Goal: Task Accomplishment & Management: Complete application form

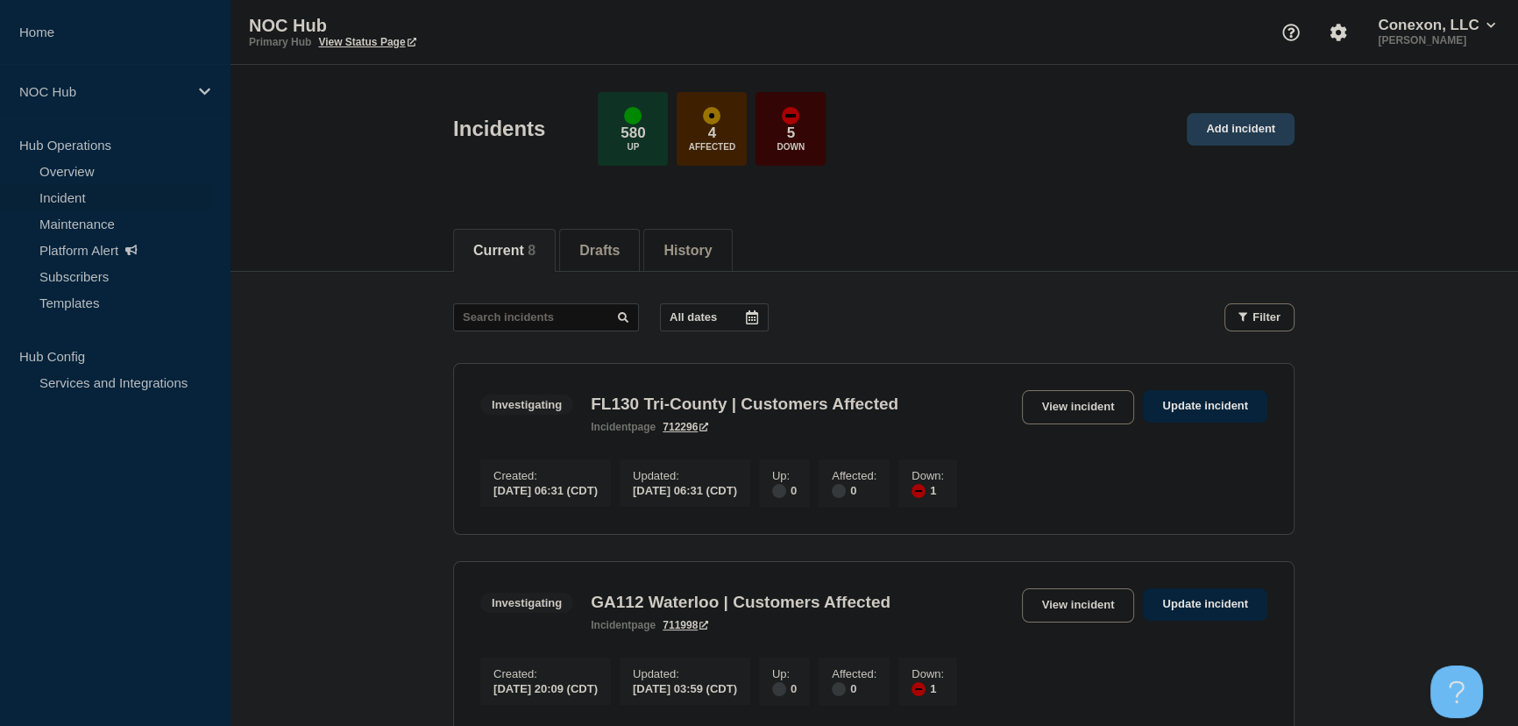
click at [1258, 125] on link "Add incident" at bounding box center [1241, 129] width 108 height 32
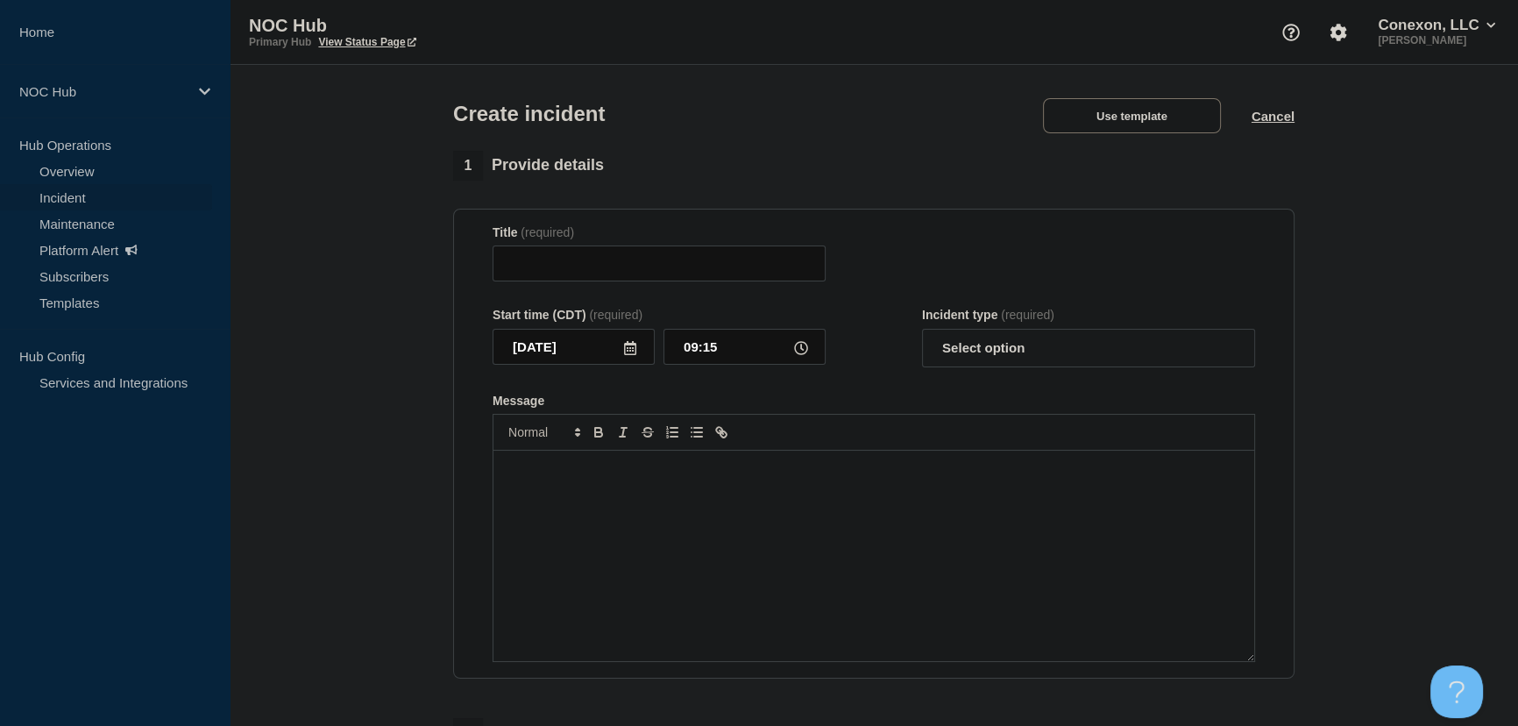
click at [888, 108] on div "Create incident Use template Cancel" at bounding box center [874, 108] width 881 height 86
click at [1091, 131] on button "Use template" at bounding box center [1132, 115] width 178 height 35
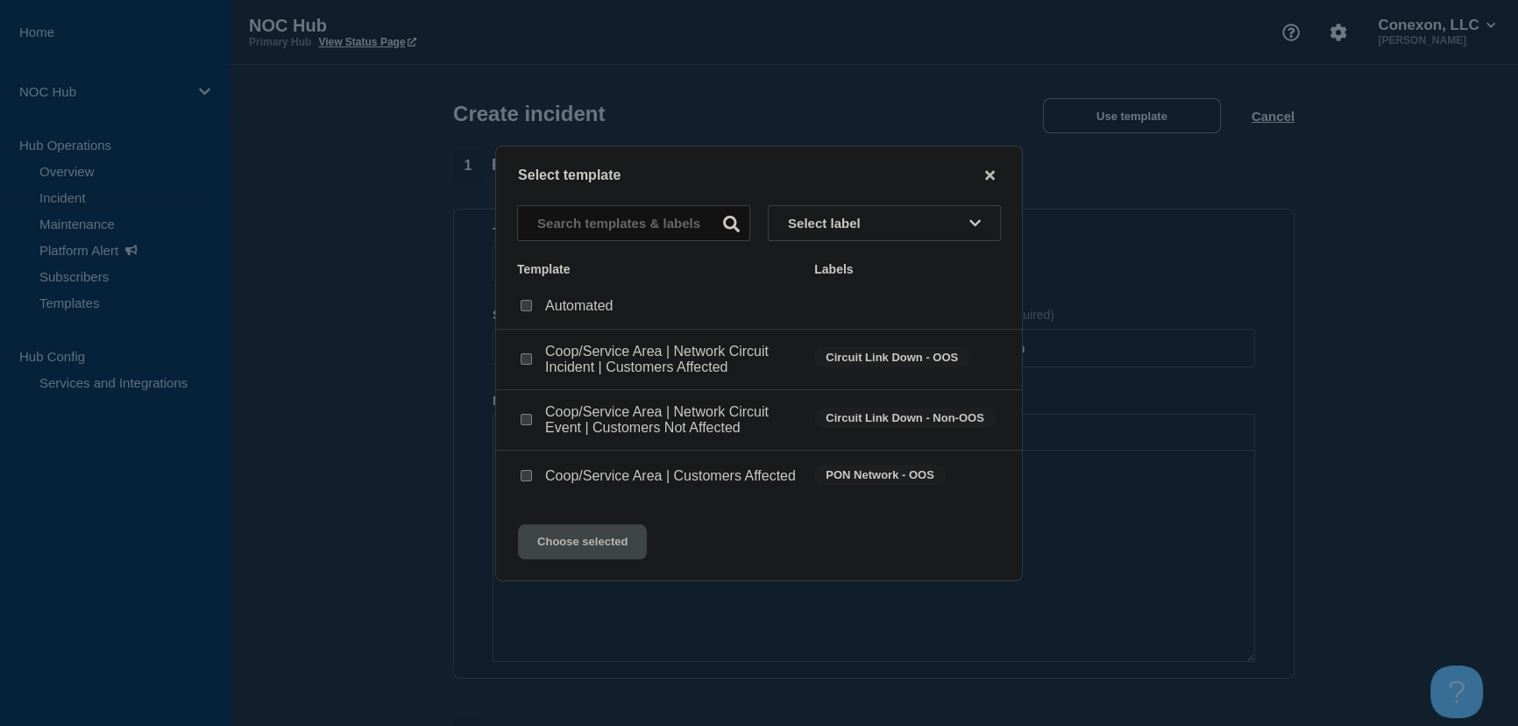
click at [525, 415] on input "Coop/Service Area | Network Circuit Event | Customers Not Affected checkbox" at bounding box center [526, 419] width 11 height 11
checkbox input "true"
click at [601, 556] on button "Choose selected" at bounding box center [582, 541] width 129 height 35
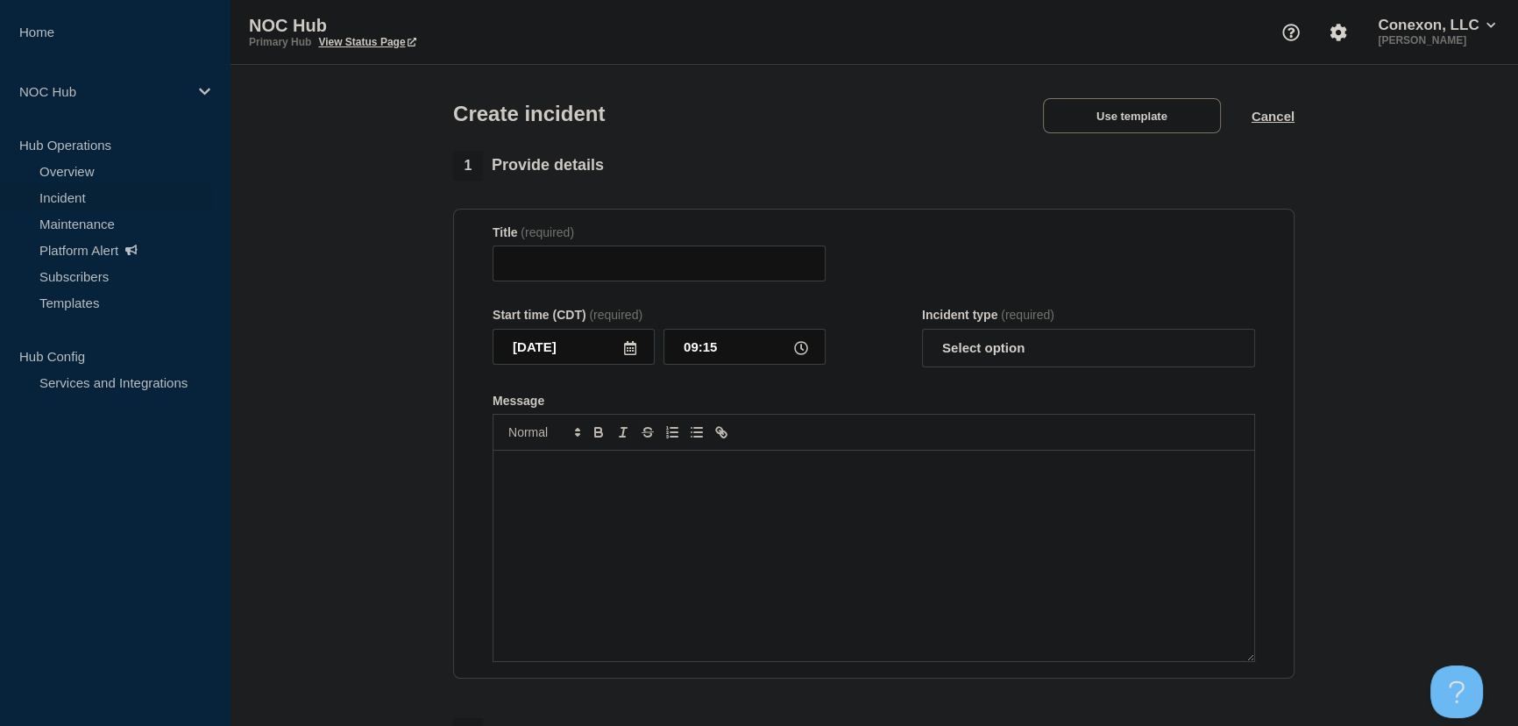
type input "Coop/Service Area | Network Circuit Event | Customers Not Affected"
select select "investigating"
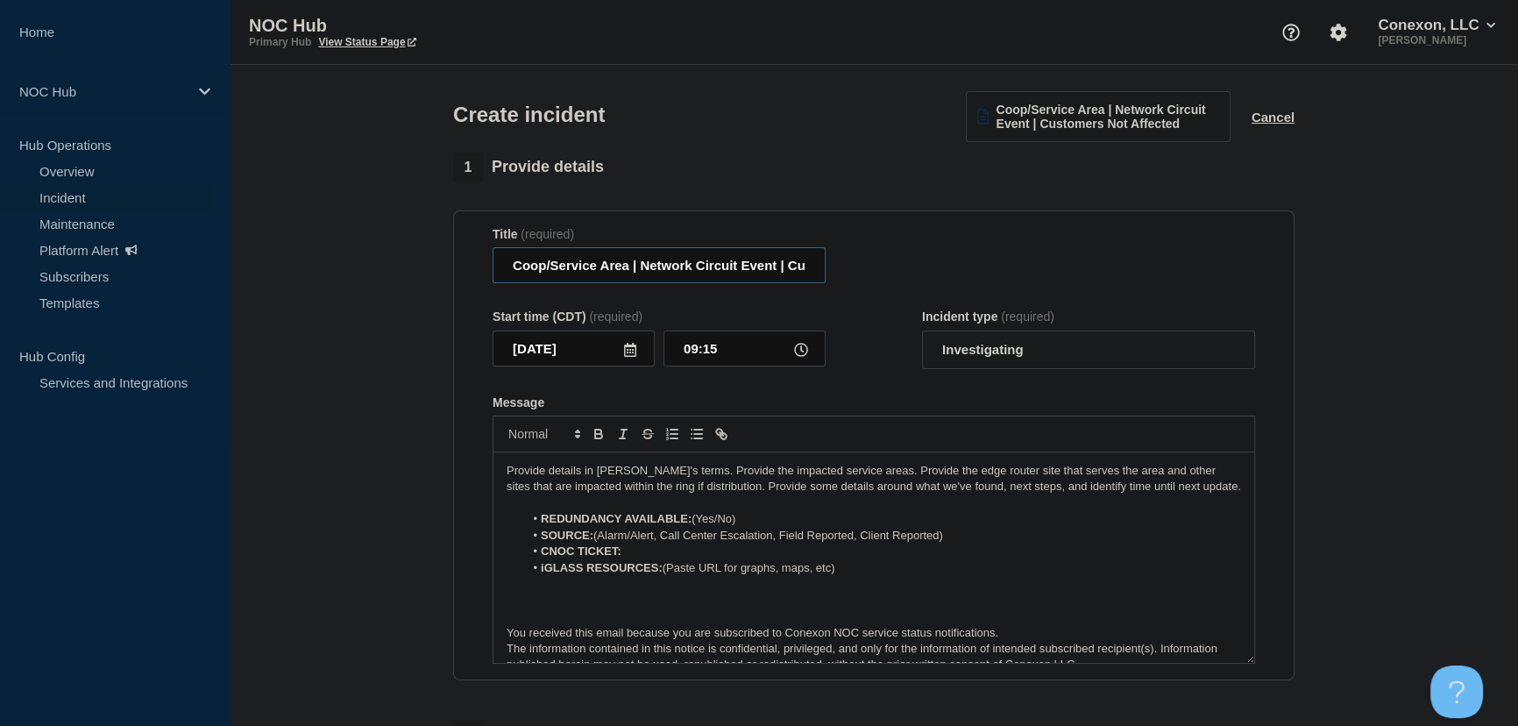
drag, startPoint x: 625, startPoint y: 270, endPoint x: 495, endPoint y: 266, distance: 129.7
click at [495, 266] on input "Coop/Service Area | Network Circuit Event | Customers Not Affected" at bounding box center [659, 265] width 333 height 36
type input "MS006 (Guntown) | Network Circuit Event | Customers Not Affected"
click at [896, 382] on form "Title (required) MS006 (Guntown) | Network Circuit Event | Customers Not Affect…" at bounding box center [874, 445] width 762 height 437
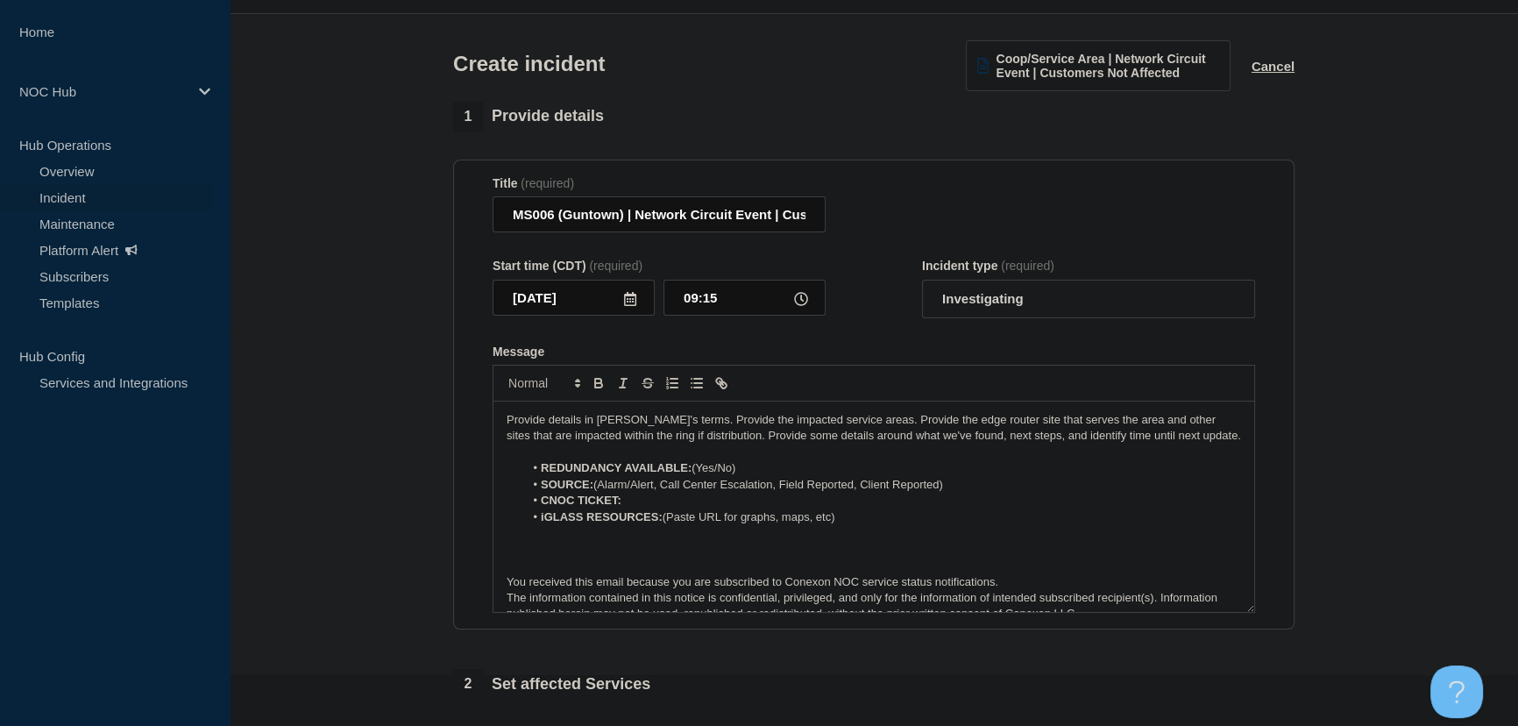
scroll to position [79, 0]
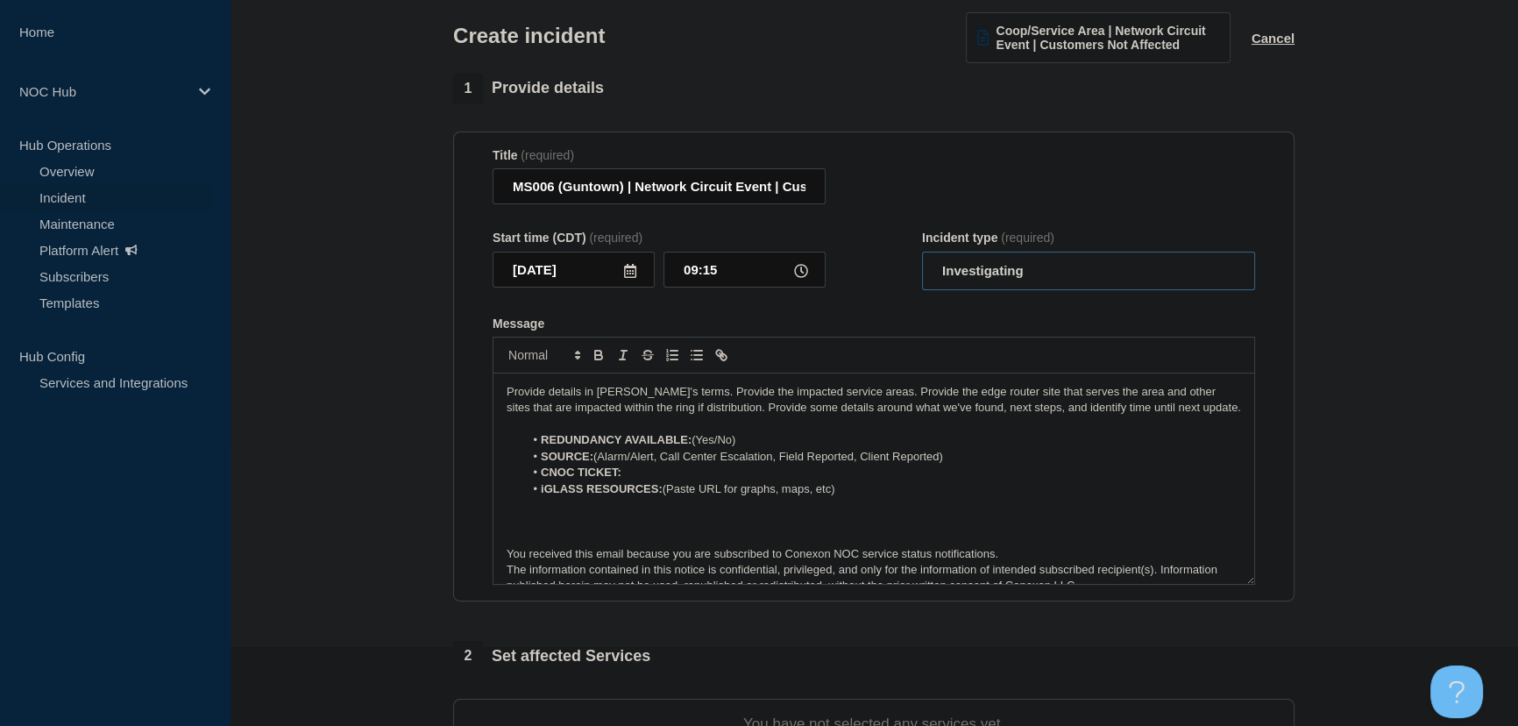
click at [986, 270] on select "Select option Investigating Identified Monitoring" at bounding box center [1088, 271] width 333 height 39
click at [895, 279] on div "Start time (CDT) (required) [DATE] 09:15 Incident type (required) Select option…" at bounding box center [874, 260] width 762 height 60
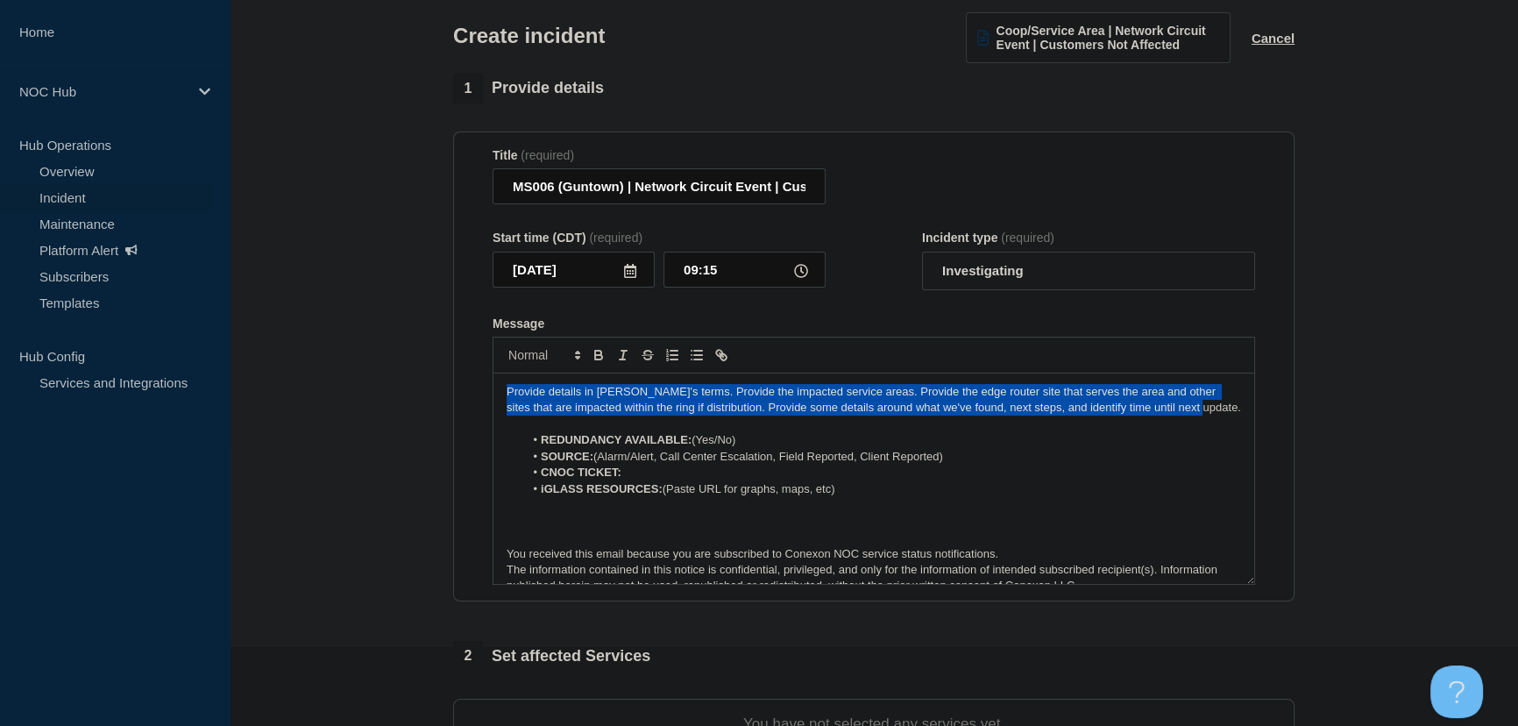
drag, startPoint x: 1179, startPoint y: 414, endPoint x: 475, endPoint y: 377, distance: 704.7
click at [475, 377] on section "Title (required) MS006 (Guntown) | Network Circuit Event | Customers Not Affect…" at bounding box center [873, 366] width 841 height 471
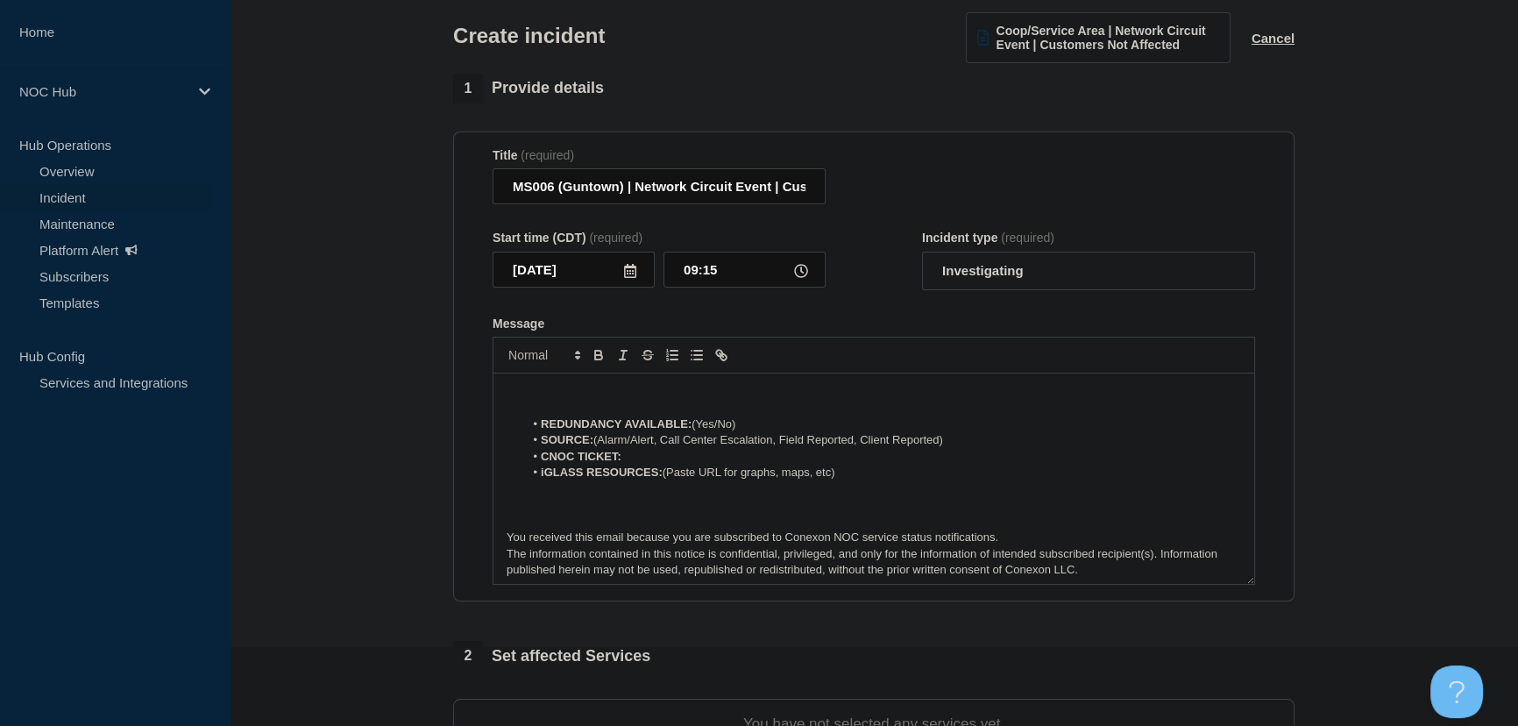
click at [547, 393] on p "Message" at bounding box center [874, 392] width 734 height 16
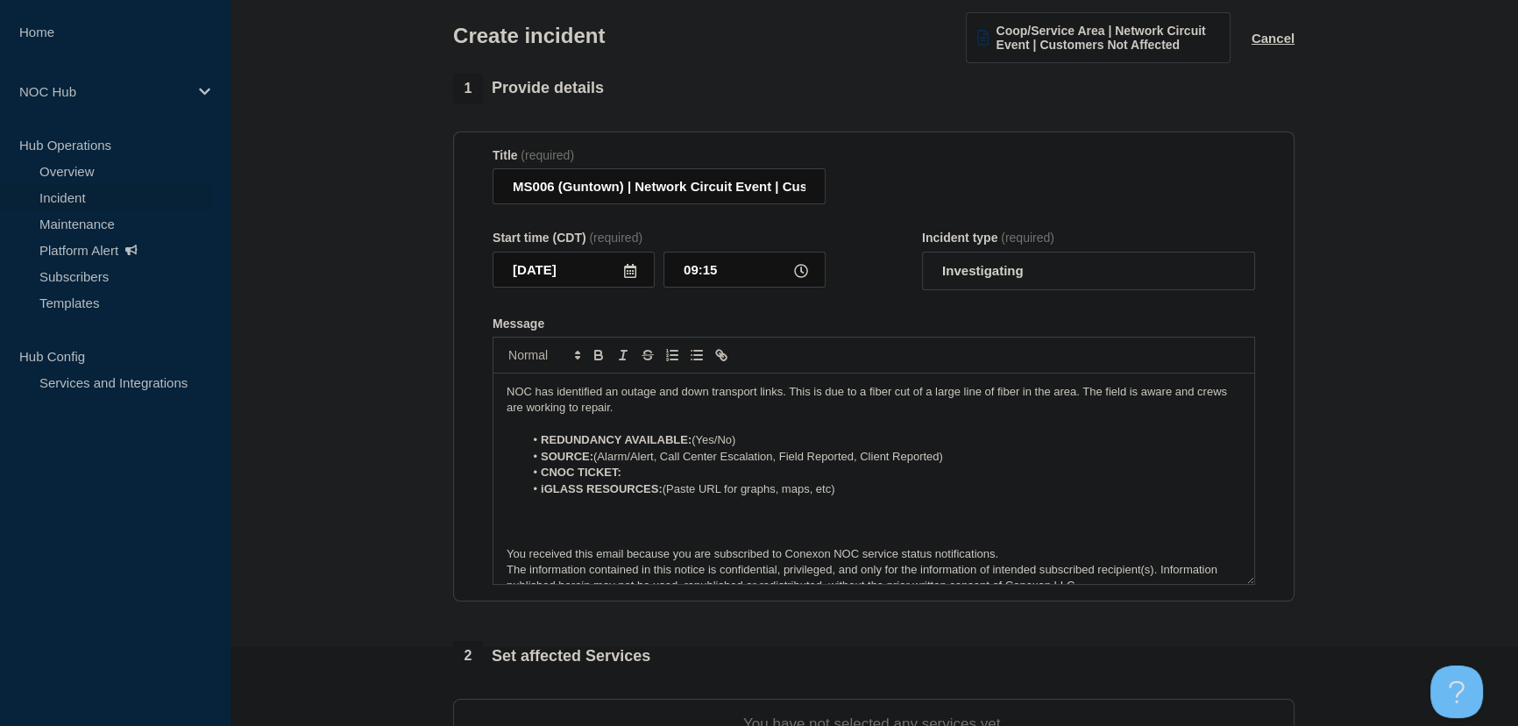
click at [657, 413] on p "NOC has identified an outage and down transport links. This is due to a fiber c…" at bounding box center [874, 400] width 734 height 32
drag, startPoint x: 697, startPoint y: 444, endPoint x: 768, endPoint y: 449, distance: 71.1
click at [768, 448] on li "REDUNDANCY AVAILABLE: (Yes/No)" at bounding box center [883, 440] width 718 height 16
drag, startPoint x: 694, startPoint y: 436, endPoint x: 955, endPoint y: 438, distance: 261.2
click at [955, 438] on li "REDUNDANCY AVAILABLE: Yes for the transport links, no for the outage." at bounding box center [883, 440] width 718 height 16
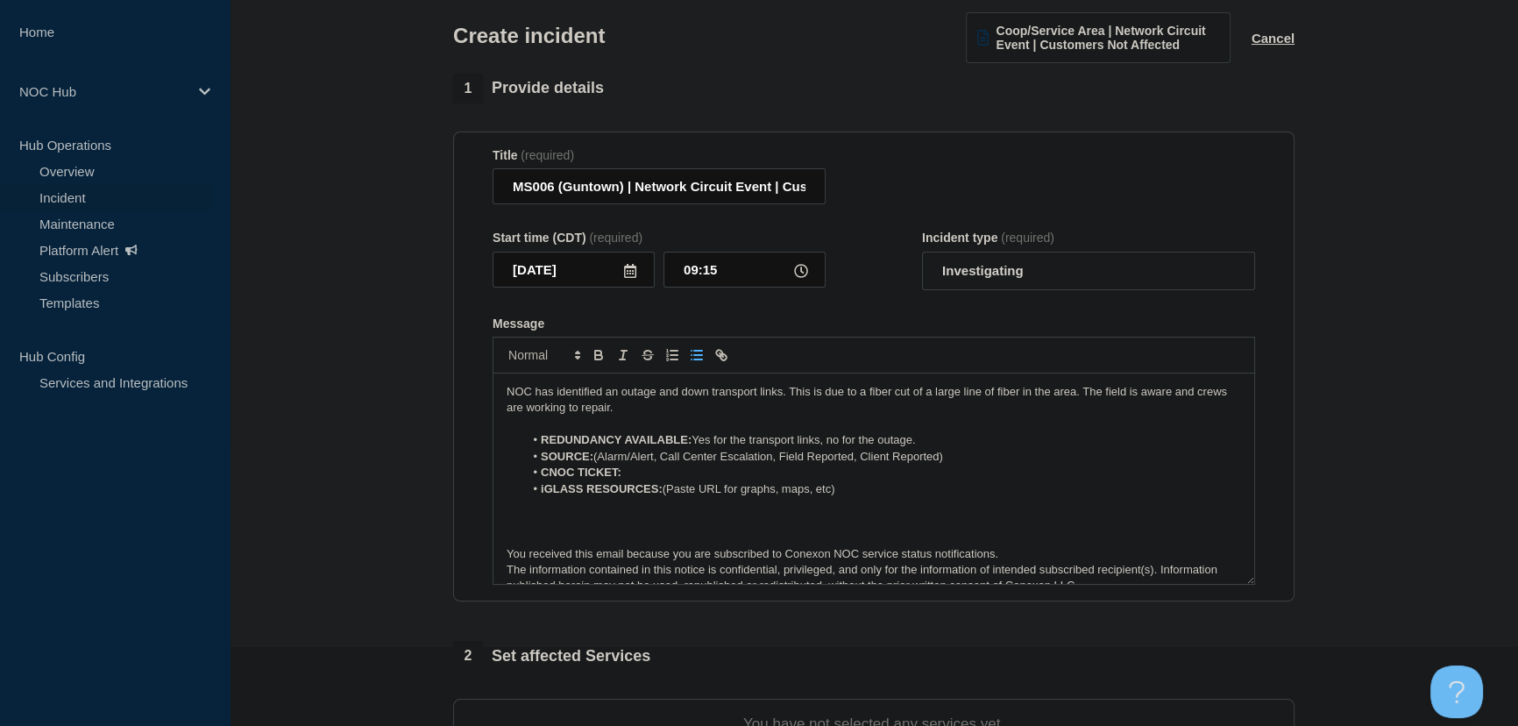
click at [960, 455] on li "SOURCE: (Alarm/Alert, Call Center Escalation, Field Reported, Client Reported)" at bounding box center [883, 457] width 718 height 16
drag, startPoint x: 961, startPoint y: 457, endPoint x: 604, endPoint y: 460, distance: 357.6
click at [602, 460] on li "SOURCE: (Alarm/Alert, Call Center Escalation, Field Reported, Client Reported)" at bounding box center [883, 457] width 718 height 16
drag, startPoint x: 623, startPoint y: 471, endPoint x: 665, endPoint y: 471, distance: 42.1
click at [665, 471] on li "CNOC TICKET: 27568" at bounding box center [883, 472] width 718 height 16
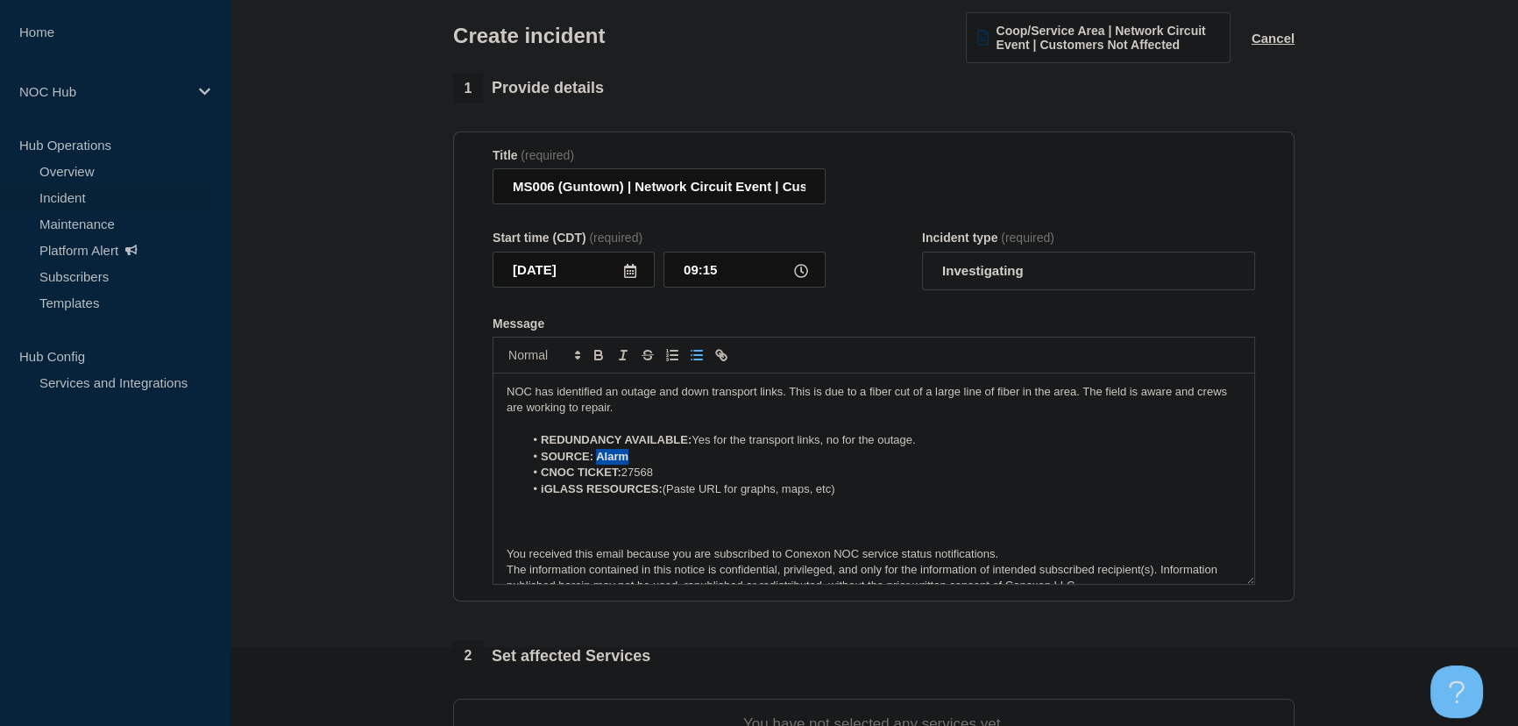
drag, startPoint x: 597, startPoint y: 457, endPoint x: 634, endPoint y: 456, distance: 36.8
click at [634, 456] on li "SOURCE: Alarm" at bounding box center [883, 457] width 718 height 16
drag, startPoint x: 666, startPoint y: 491, endPoint x: 848, endPoint y: 484, distance: 182.4
click at [848, 484] on li "iGLASS RESOURCES: (Paste URL for graphs, maps, etc)" at bounding box center [883, 489] width 718 height 16
click at [672, 493] on li "iGLASS RESOURCES:" at bounding box center [883, 489] width 718 height 16
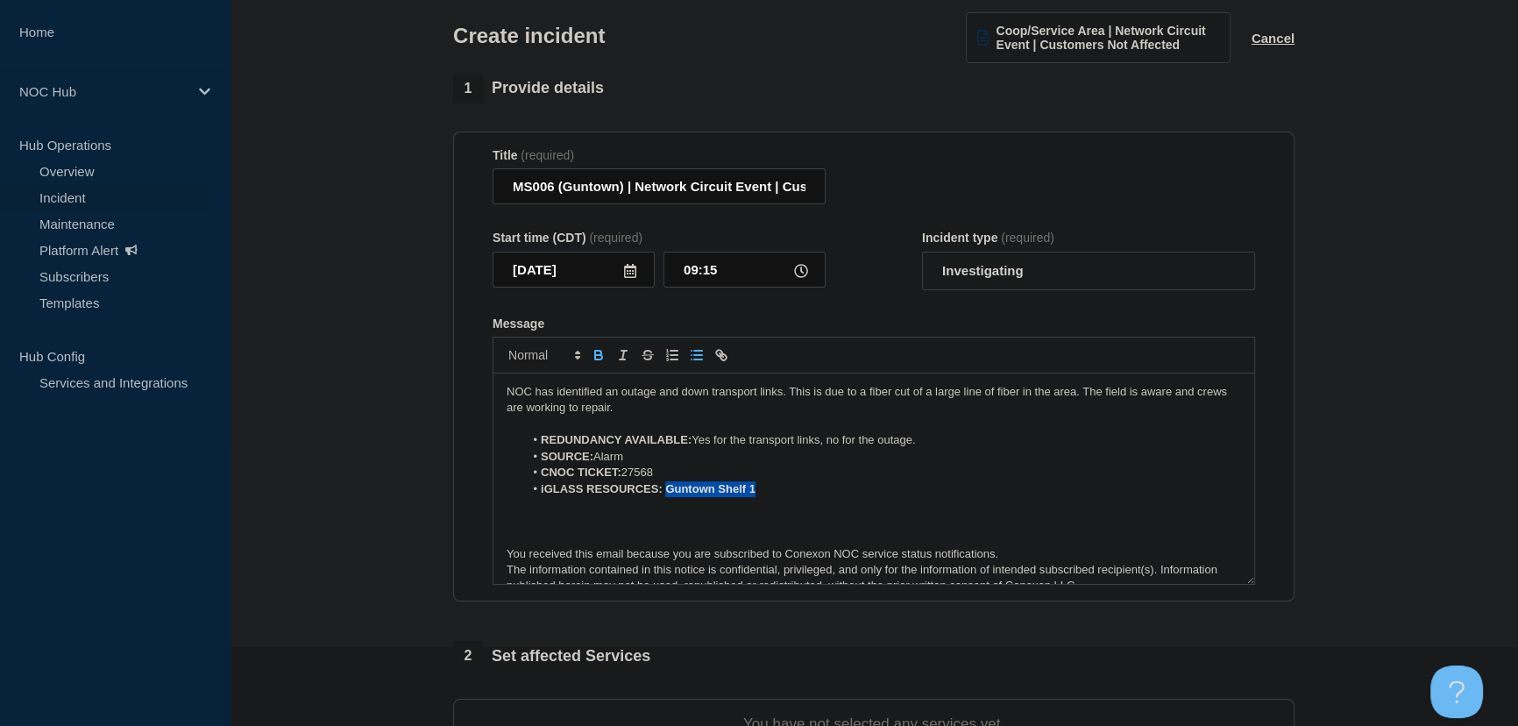
drag, startPoint x: 664, startPoint y: 493, endPoint x: 776, endPoint y: 490, distance: 112.2
click at [776, 490] on li "iGLASS RESOURCES: Guntown Shelf 1" at bounding box center [883, 489] width 718 height 16
click at [719, 363] on icon "Toggle link" at bounding box center [721, 355] width 16 height 16
paste input "[URL][DOMAIN_NAME]"
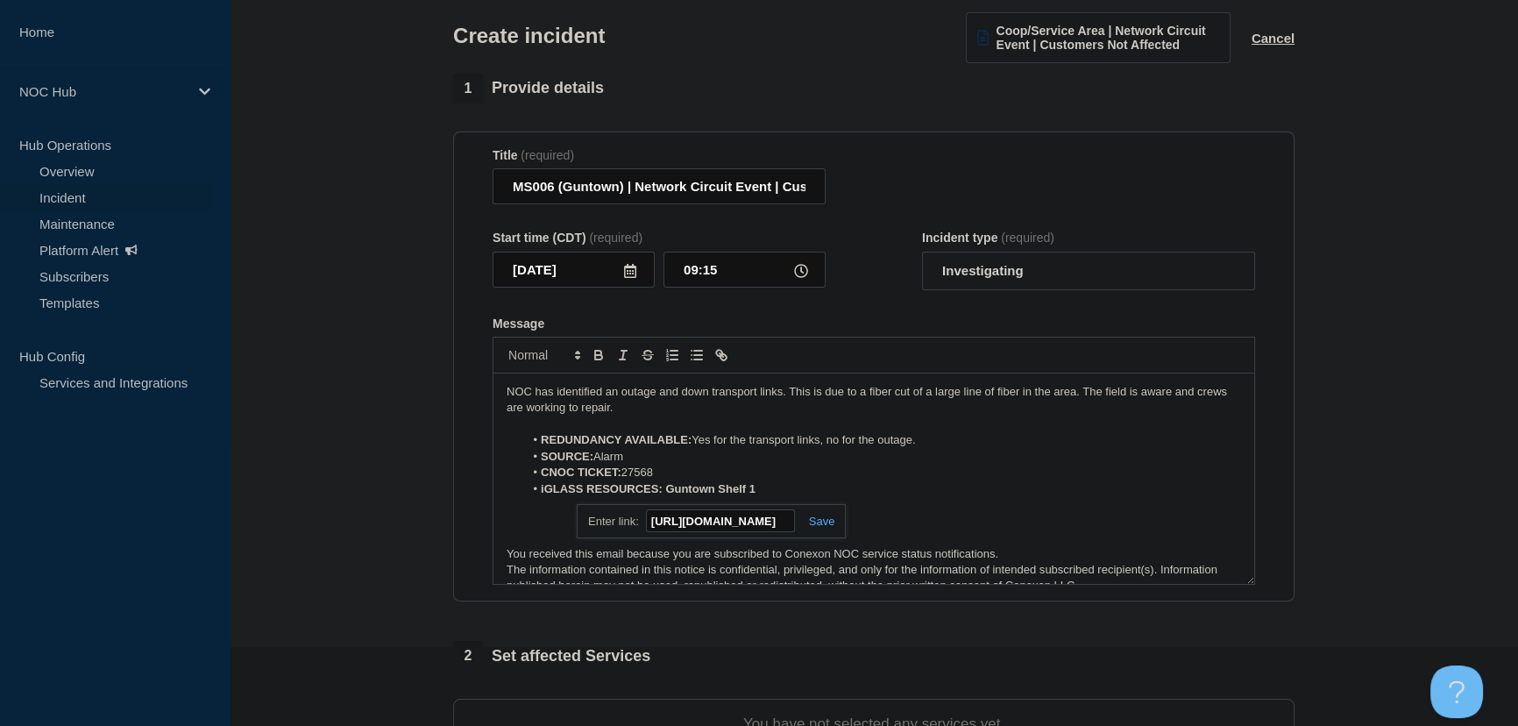
type input "[URL][DOMAIN_NAME]"
click at [827, 521] on link at bounding box center [815, 520] width 40 height 13
click at [670, 464] on li "SOURCE: Alarm" at bounding box center [883, 457] width 718 height 16
click at [634, 415] on p "NOC has identified an outage and down transport links. This is due to a fiber c…" at bounding box center [874, 400] width 734 height 32
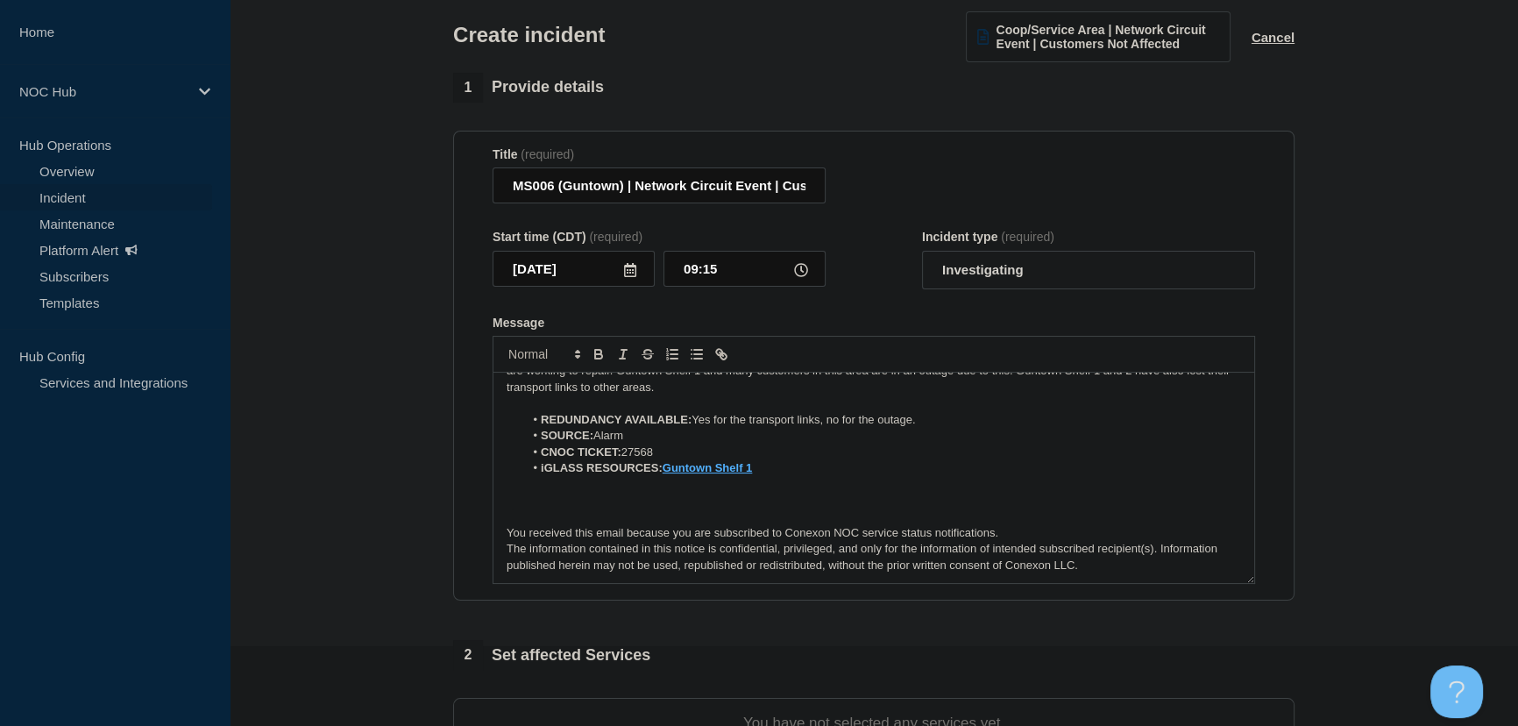
scroll to position [79, 0]
click at [975, 266] on select "Select option Investigating Identified Monitoring" at bounding box center [1088, 271] width 333 height 39
click at [982, 269] on select "Select option Investigating Identified Monitoring" at bounding box center [1088, 271] width 333 height 39
select select "identified"
click at [922, 253] on select "Select option Investigating Identified Monitoring" at bounding box center [1088, 271] width 333 height 39
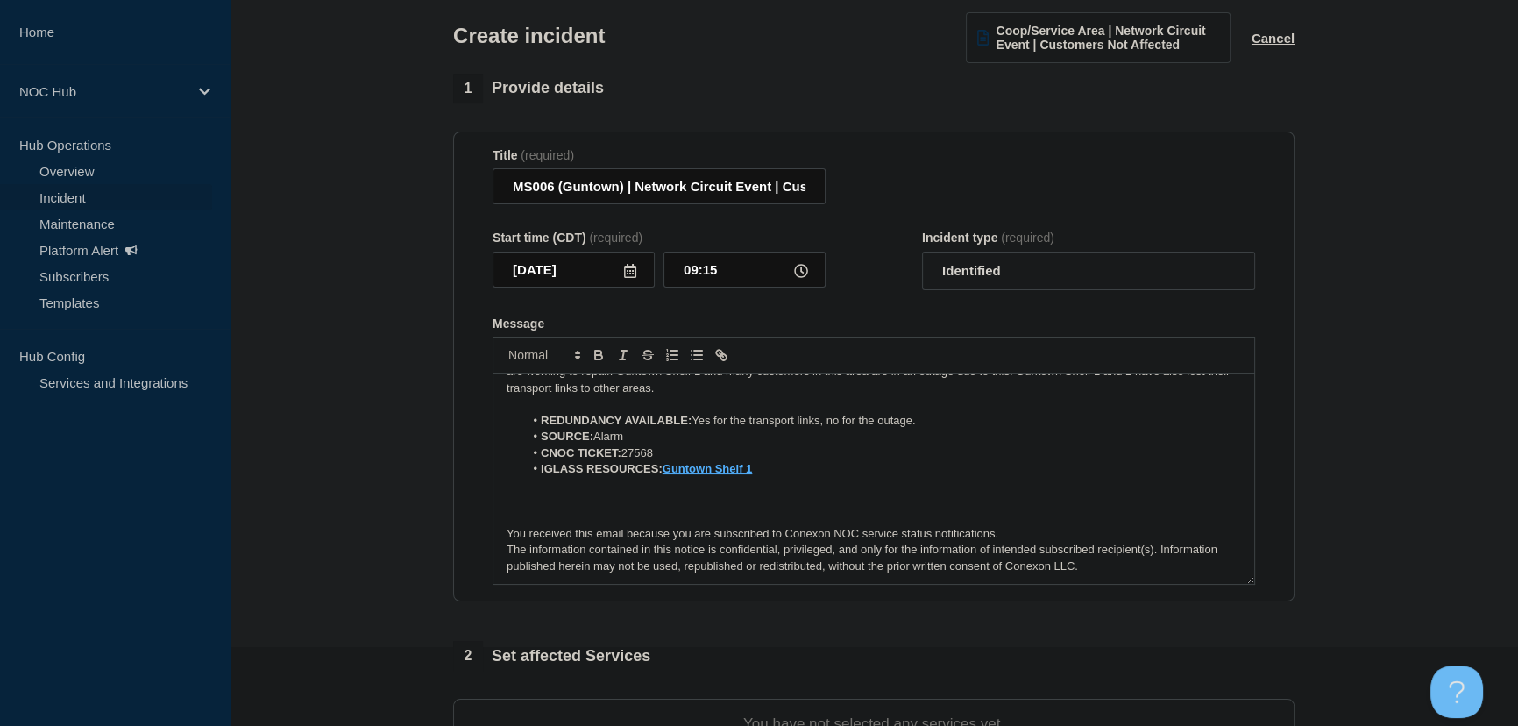
click at [879, 280] on div "Start time (CDT) (required) [DATE] 09:15 Incident type (required) Select option…" at bounding box center [874, 260] width 762 height 60
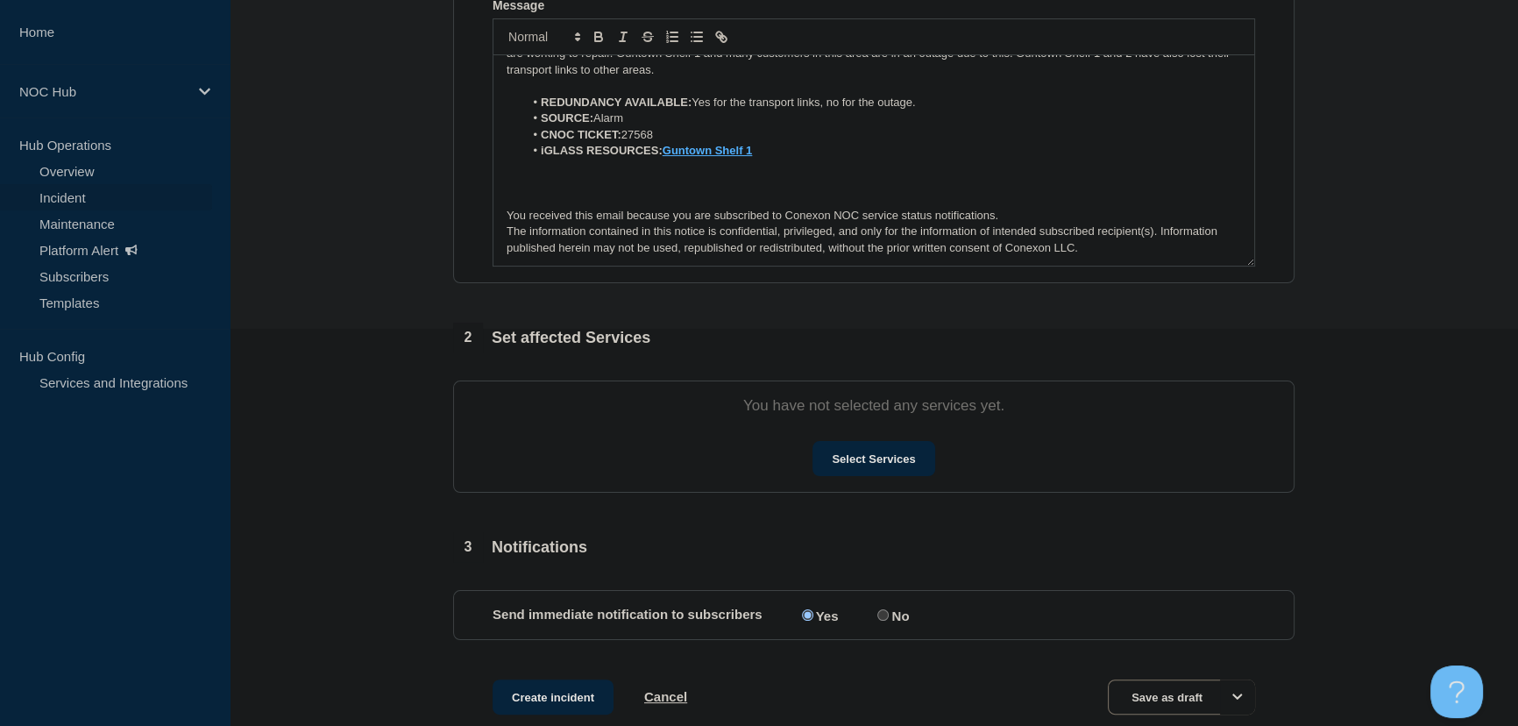
scroll to position [398, 0]
click at [918, 457] on button "Select Services" at bounding box center [873, 457] width 122 height 35
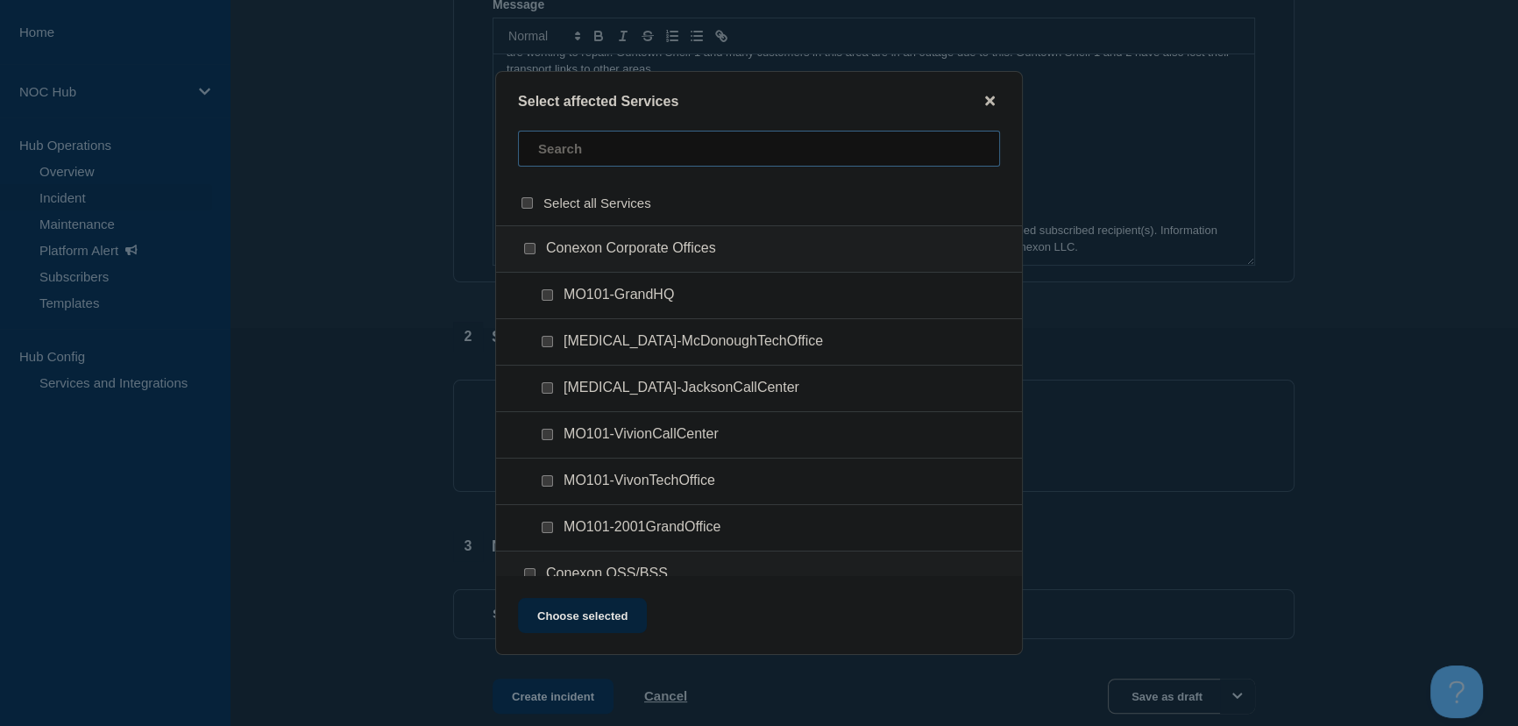
click at [572, 159] on input "text" at bounding box center [759, 149] width 482 height 36
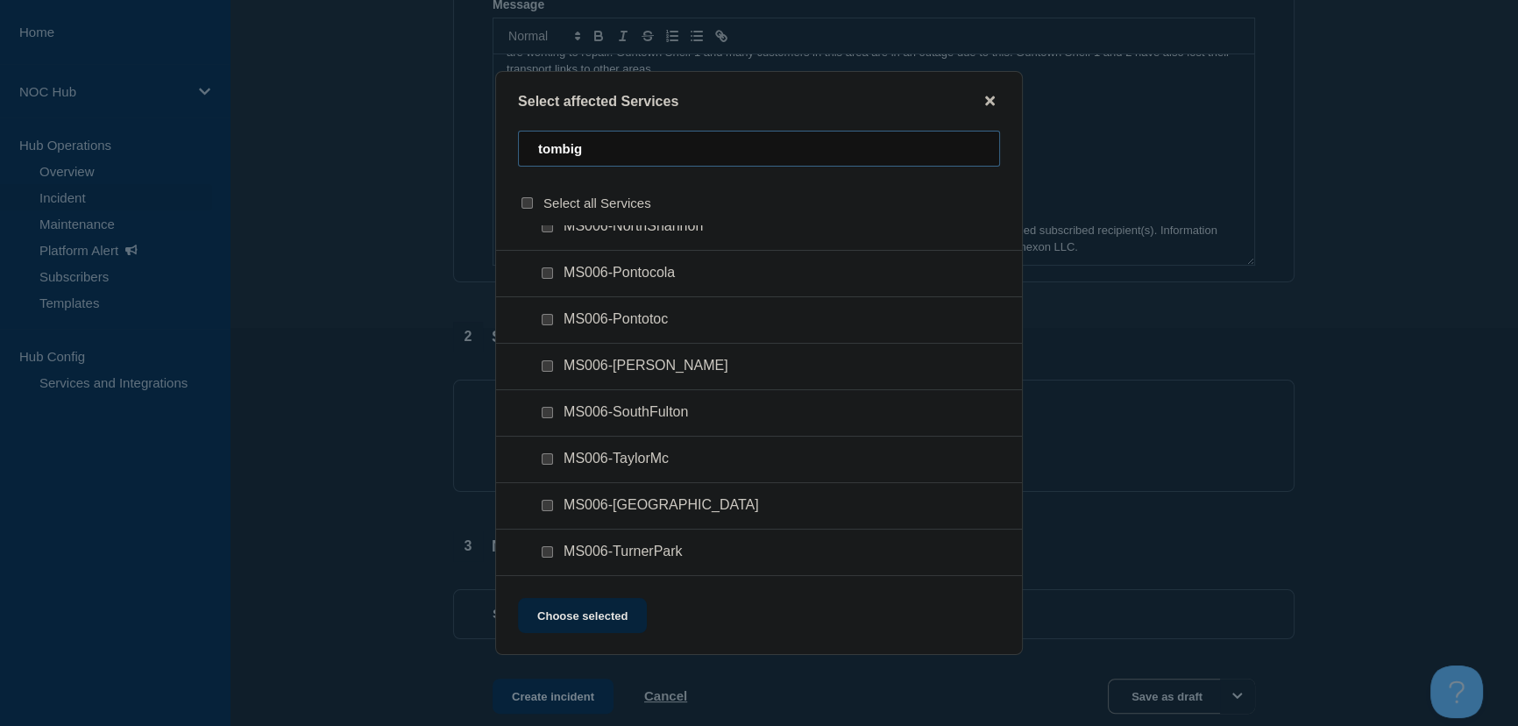
type input "tombig"
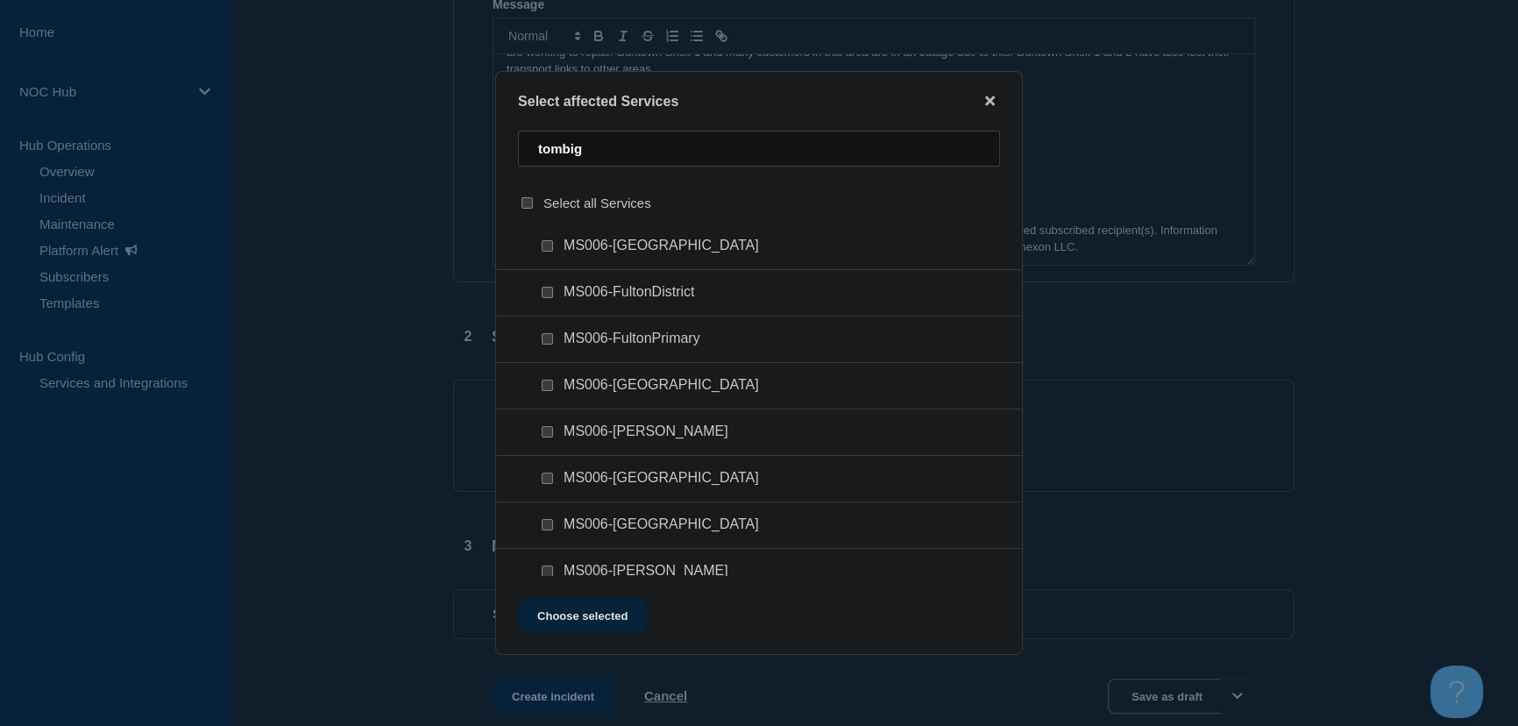
click at [549, 391] on input "MS006-Guntown checkbox" at bounding box center [547, 384] width 11 height 11
checkbox input "true"
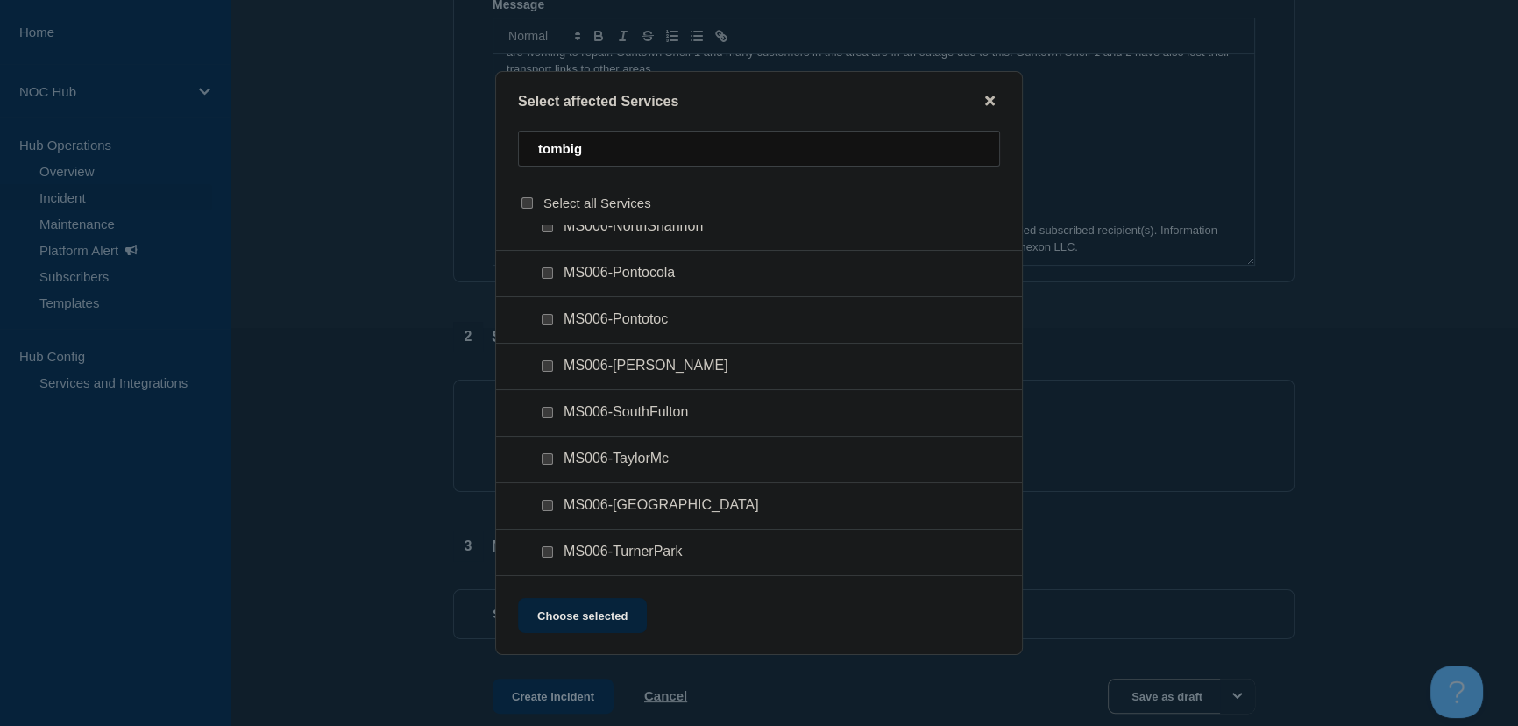
click at [551, 458] on input "MS006-TaylorMc checkbox" at bounding box center [547, 458] width 11 height 11
checkbox input "true"
click at [549, 511] on input "MS006-Tupelo checkbox" at bounding box center [547, 505] width 11 height 11
checkbox input "true"
click at [623, 617] on button "Choose selected" at bounding box center [582, 615] width 129 height 35
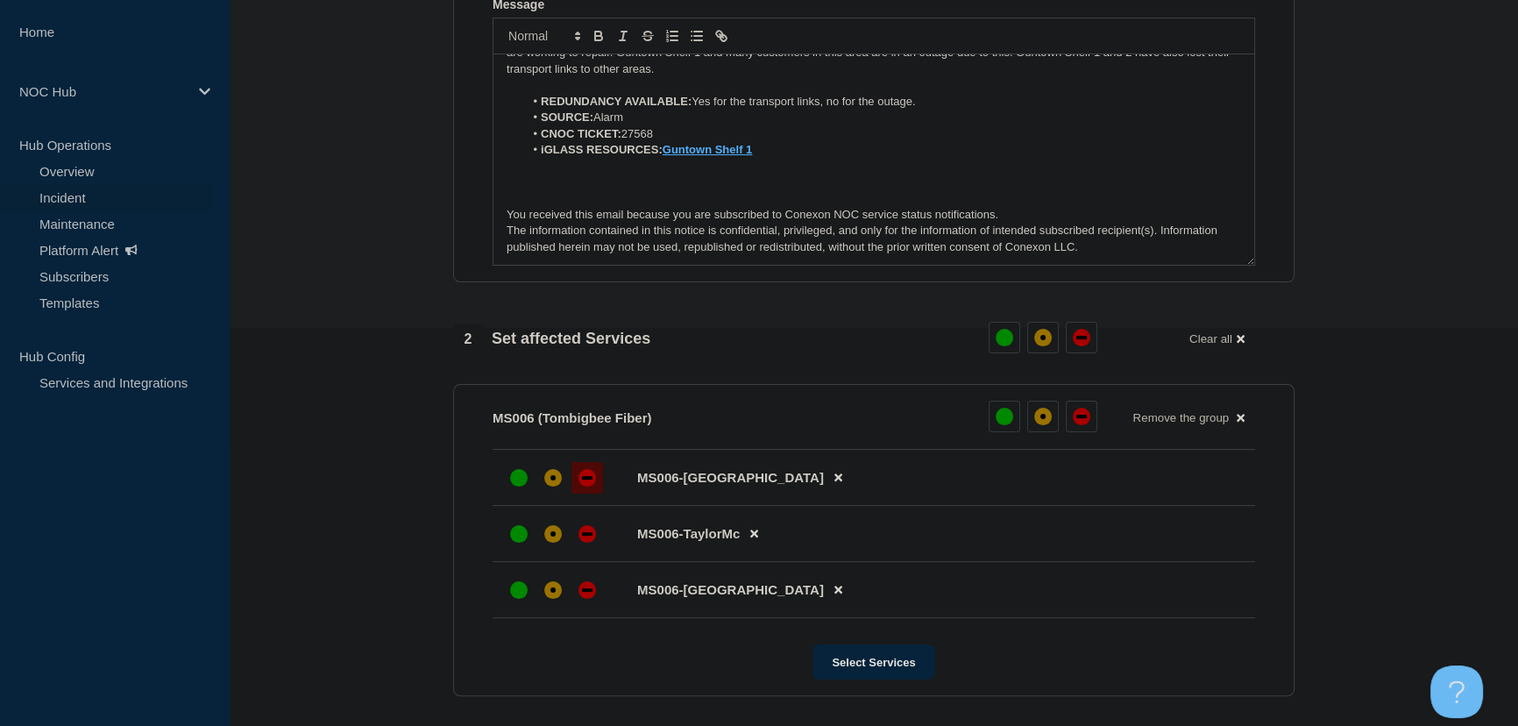
click at [587, 482] on div "down" at bounding box center [587, 478] width 18 height 18
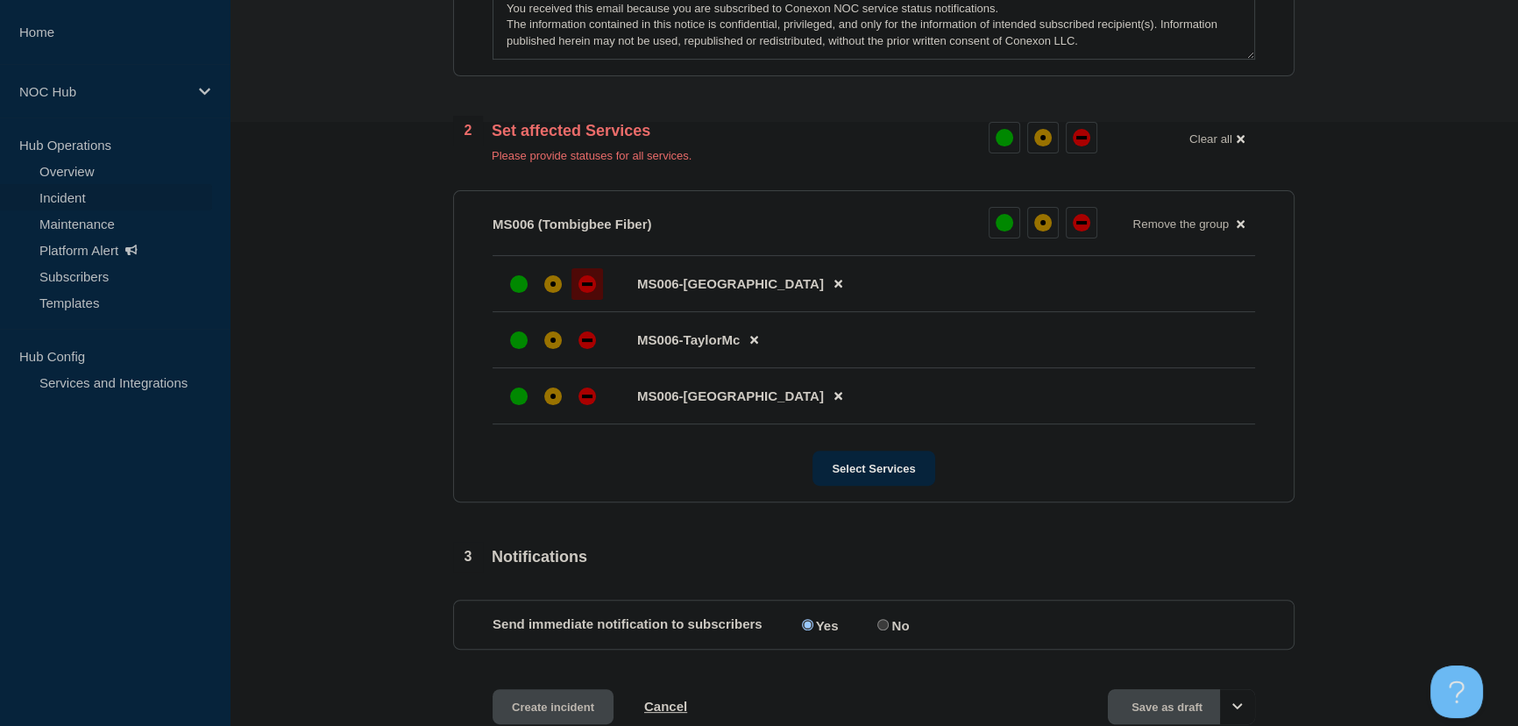
scroll to position [637, 0]
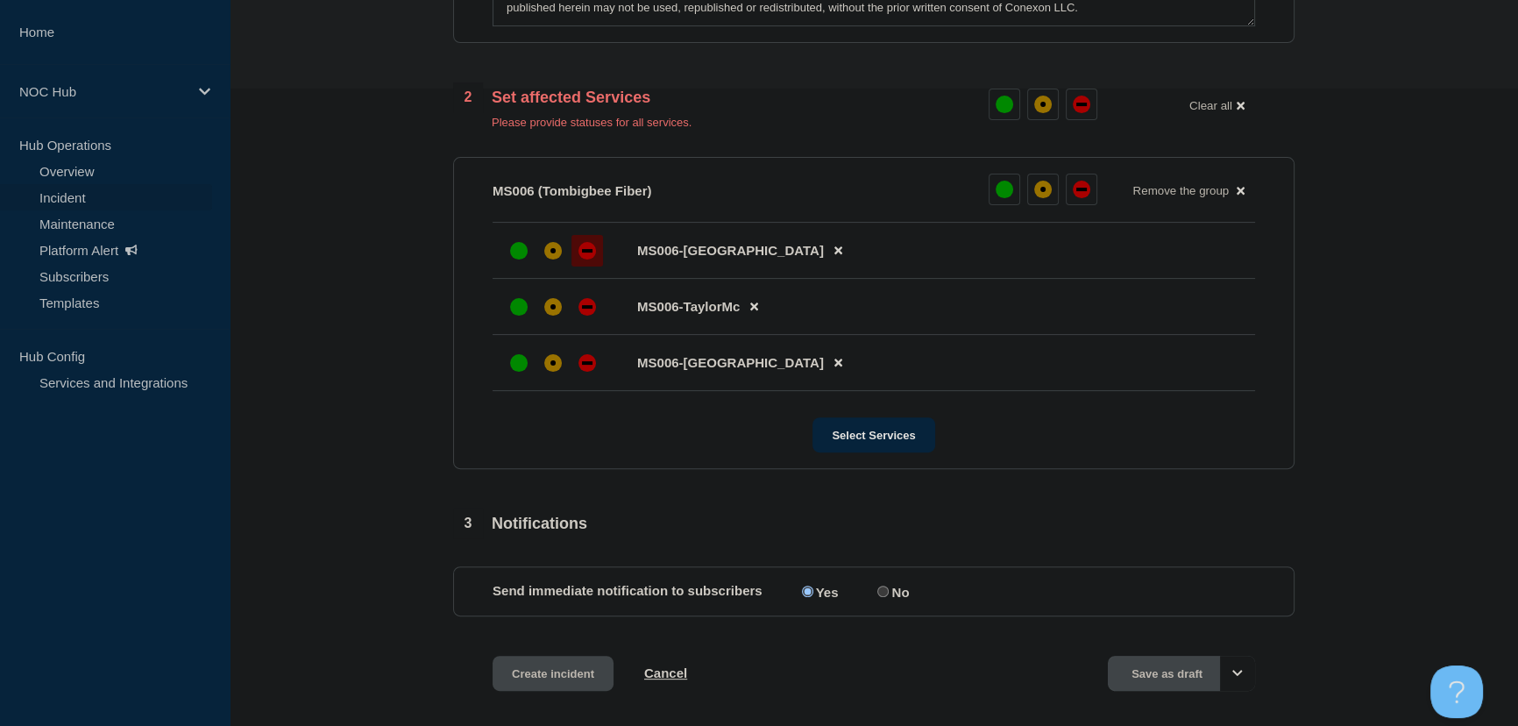
click at [569, 306] on div at bounding box center [553, 307] width 100 height 32
click at [560, 308] on div "affected" at bounding box center [553, 307] width 18 height 18
click at [556, 367] on div "affected" at bounding box center [553, 363] width 18 height 18
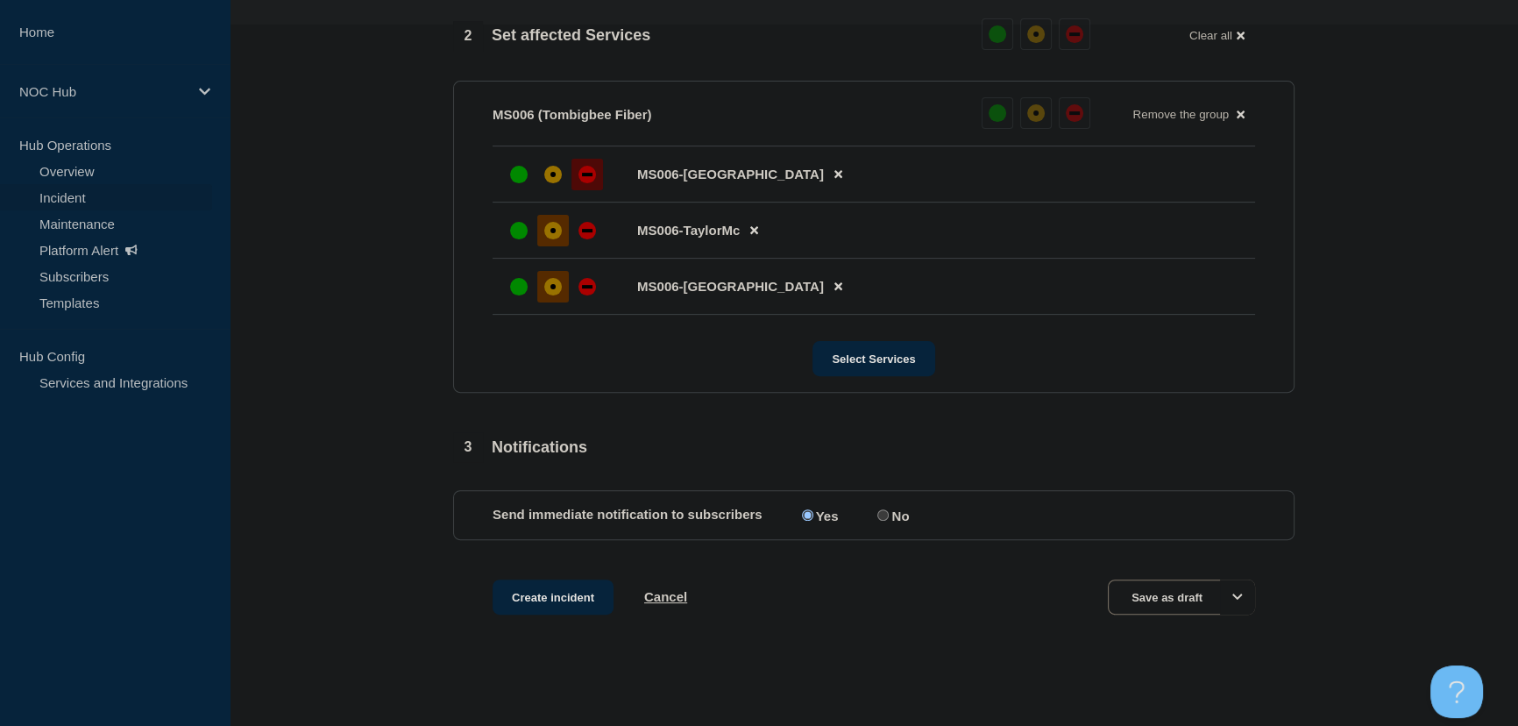
scroll to position [705, 0]
click at [526, 596] on button "Create incident" at bounding box center [553, 594] width 121 height 35
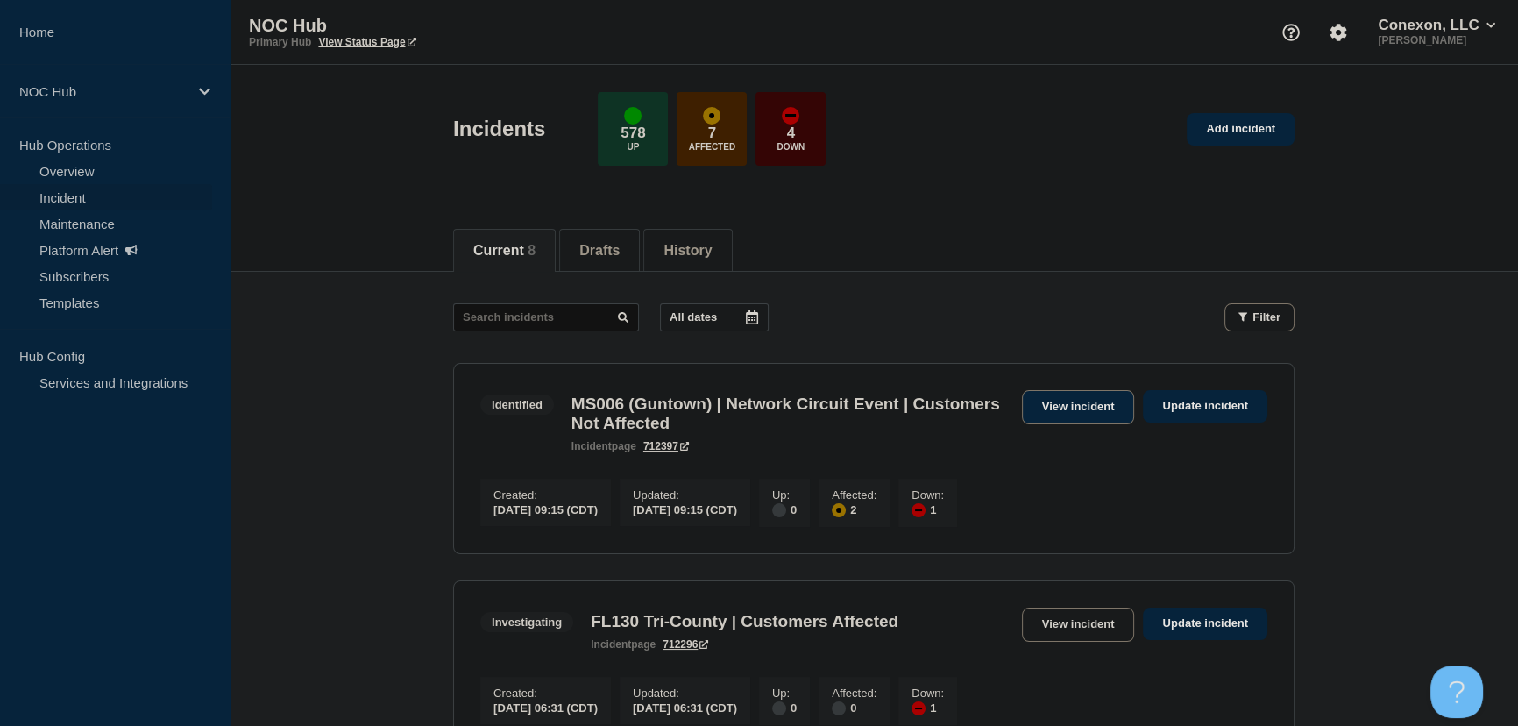
click at [1053, 415] on link "View incident" at bounding box center [1078, 407] width 113 height 34
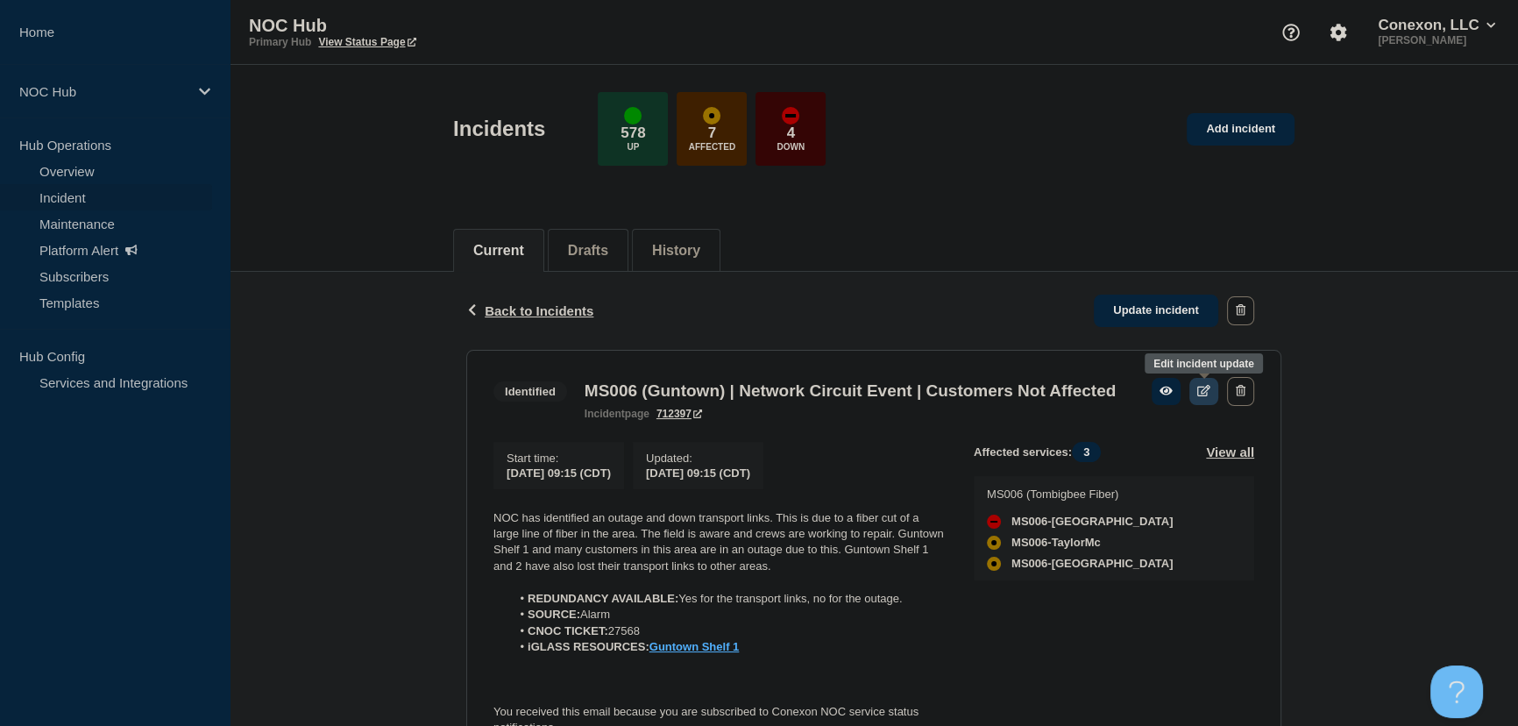
click at [1205, 388] on icon at bounding box center [1203, 390] width 13 height 11
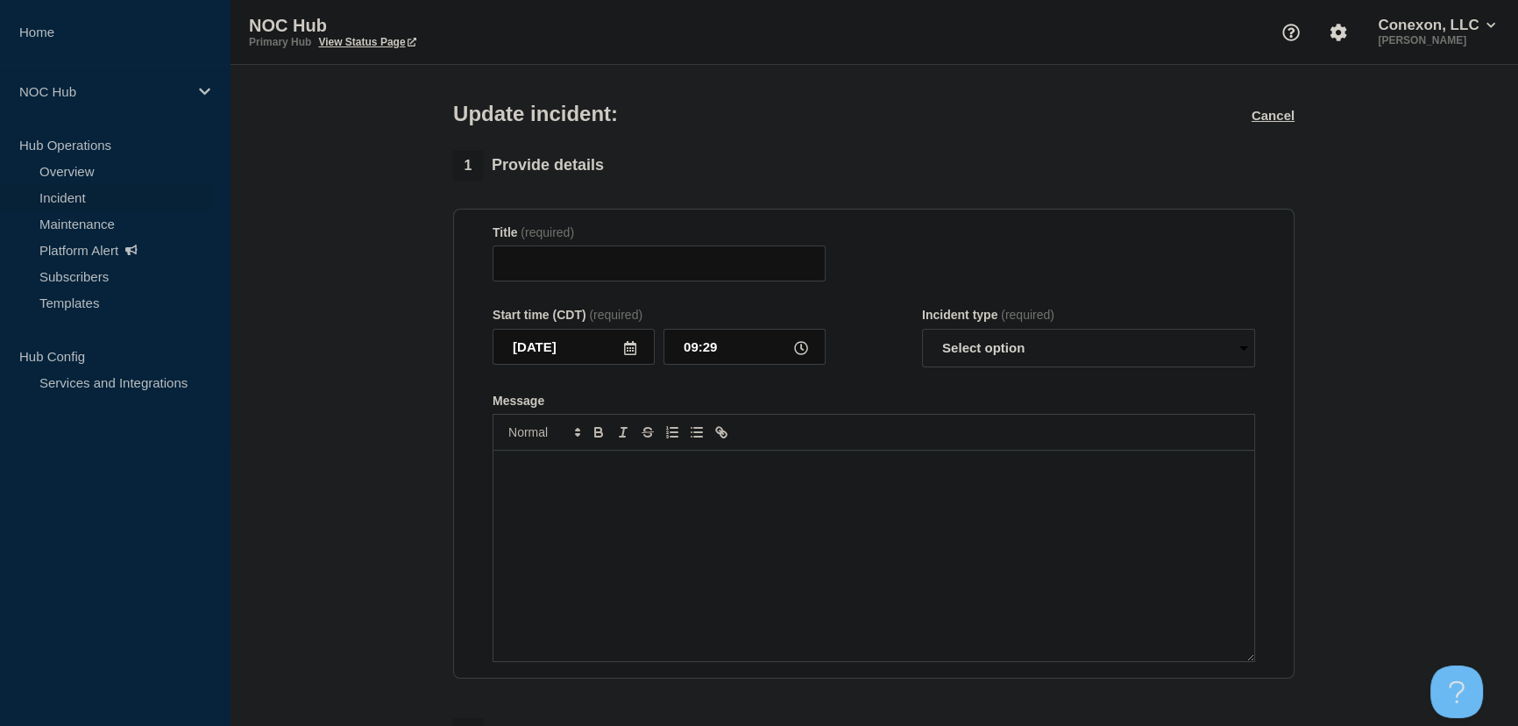
type input "MS006 (Guntown) | Network Circuit Event | Customers Not Affected"
type input "09:15"
select select "identified"
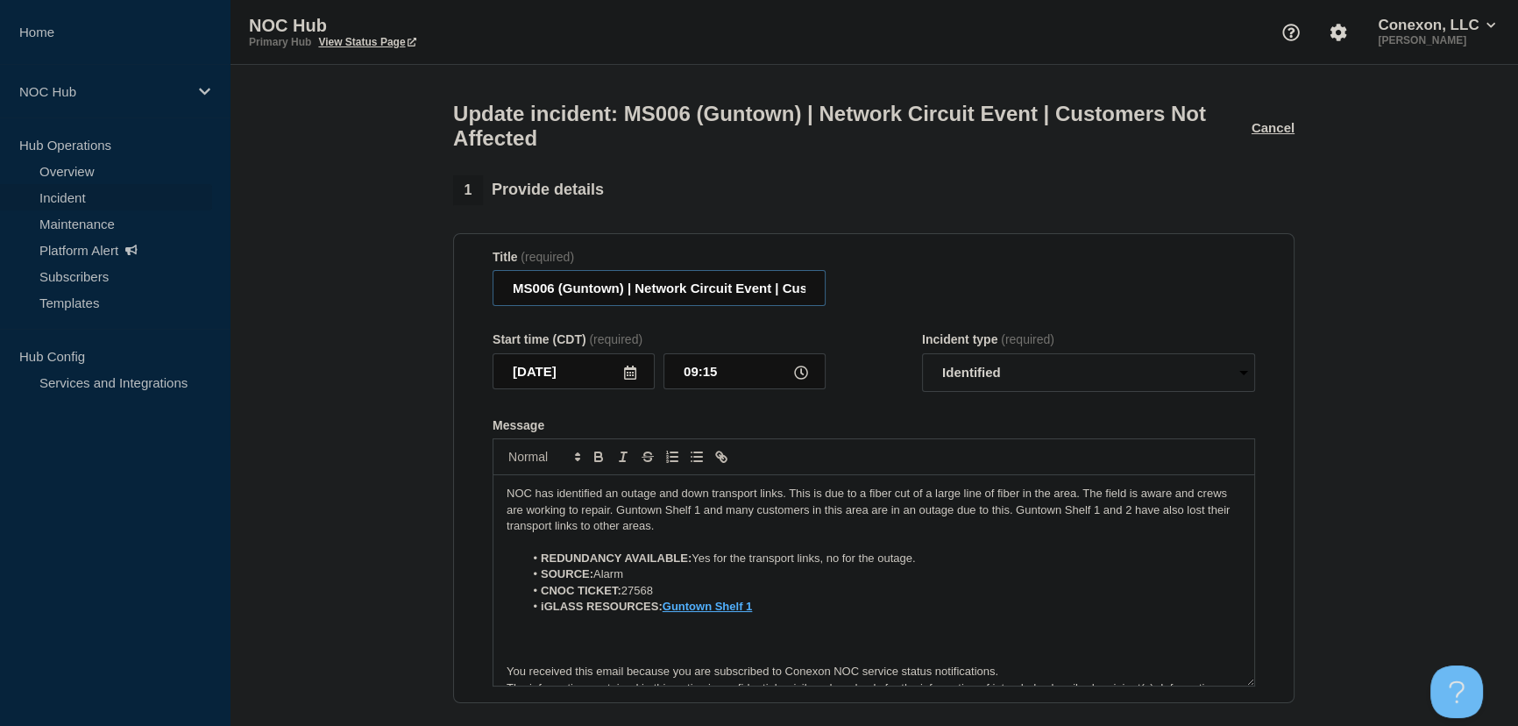
scroll to position [0, 126]
drag, startPoint x: 695, startPoint y: 291, endPoint x: 909, endPoint y: 305, distance: 214.3
click at [909, 305] on div "Title (required) MS006 (Guntown) | Network Circuit Event | Customers Not Affect…" at bounding box center [874, 278] width 762 height 57
click at [729, 294] on input "MS006 (Guntown) | Network Circuit Event | Customers Not Affected" at bounding box center [659, 288] width 333 height 36
click at [748, 295] on input "MS006 (Guntown) | Network Circuit Event | Customers Not Affected" at bounding box center [659, 288] width 333 height 36
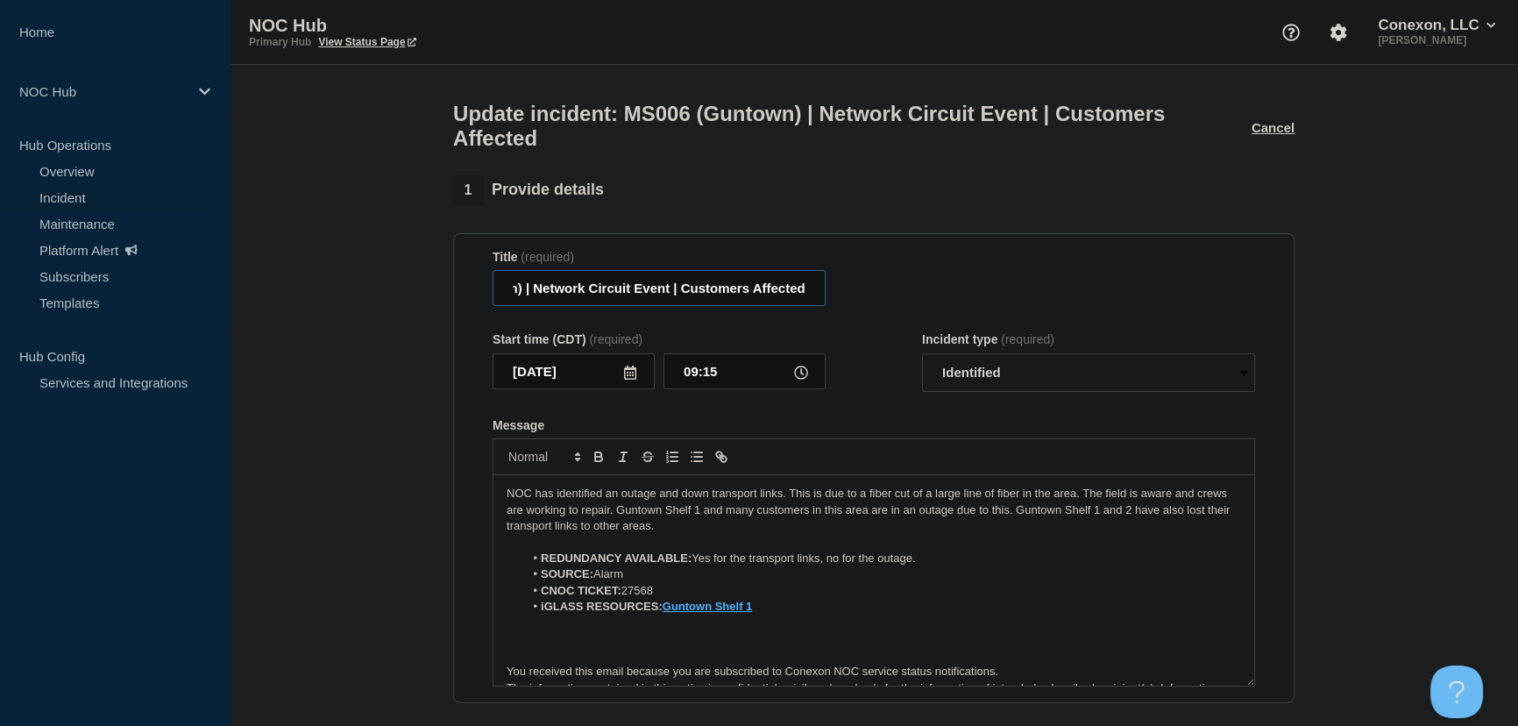
scroll to position [0, 101]
type input "MS006 (Guntown) | Network Circuit Event | Customers Affected"
click at [873, 272] on div "Title (required) MS006 (Guntown) | Network Circuit Event | Customers Affected" at bounding box center [874, 278] width 762 height 57
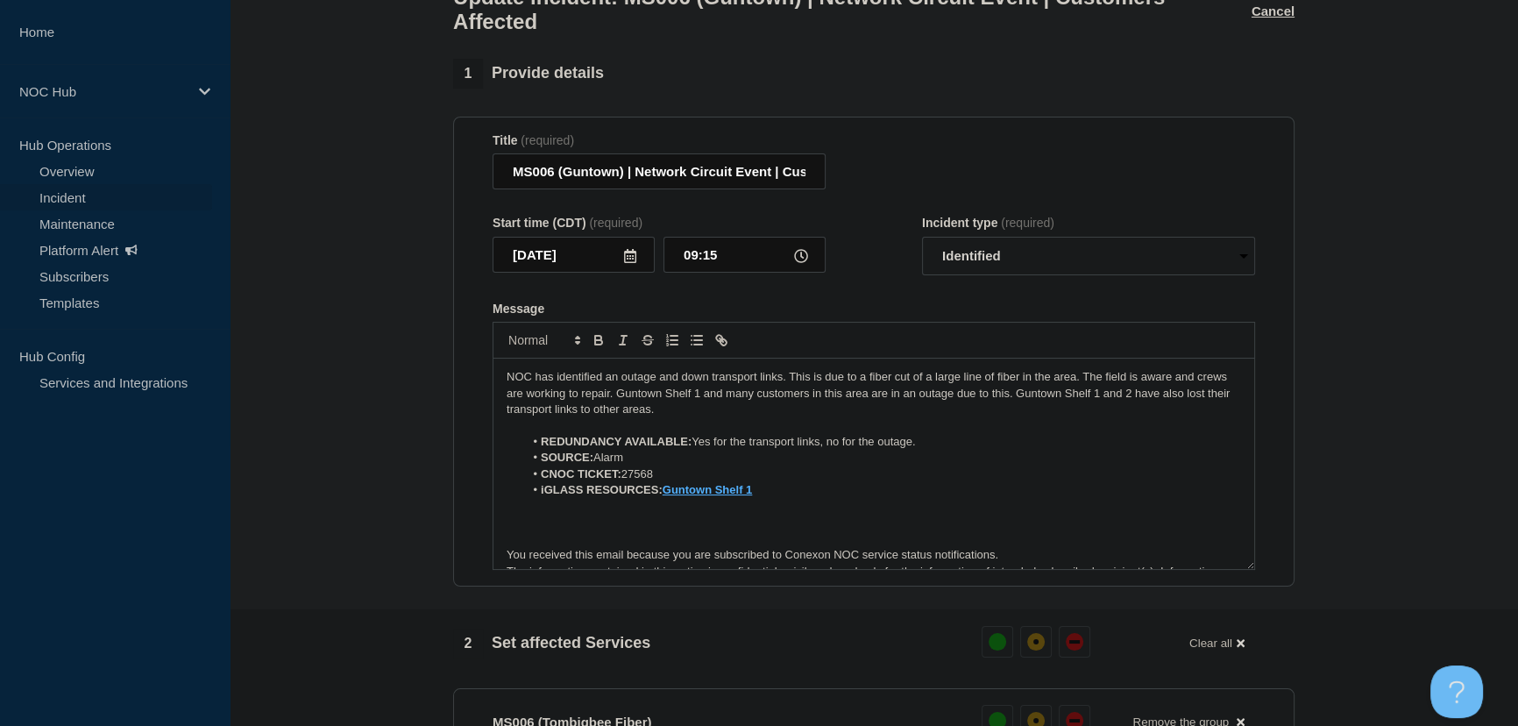
scroll to position [159, 0]
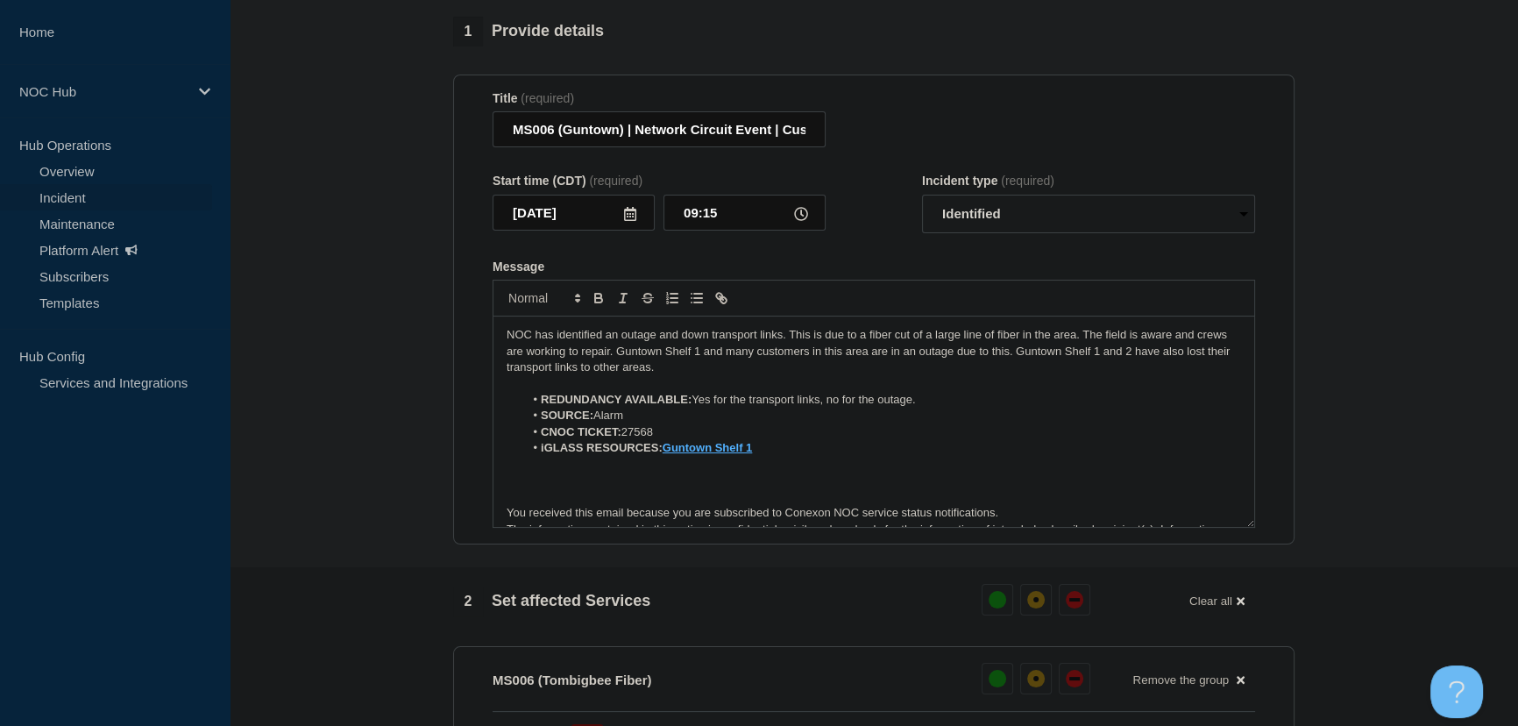
click at [919, 405] on li "REDUNDANCY AVAILABLE: Yes for the transport links, no for the outage." at bounding box center [883, 400] width 718 height 16
click at [378, 387] on section "1 Provide details Title (required) MS006 (Guntown) | Network Circuit Event | Cu…" at bounding box center [874, 621] width 1288 height 1208
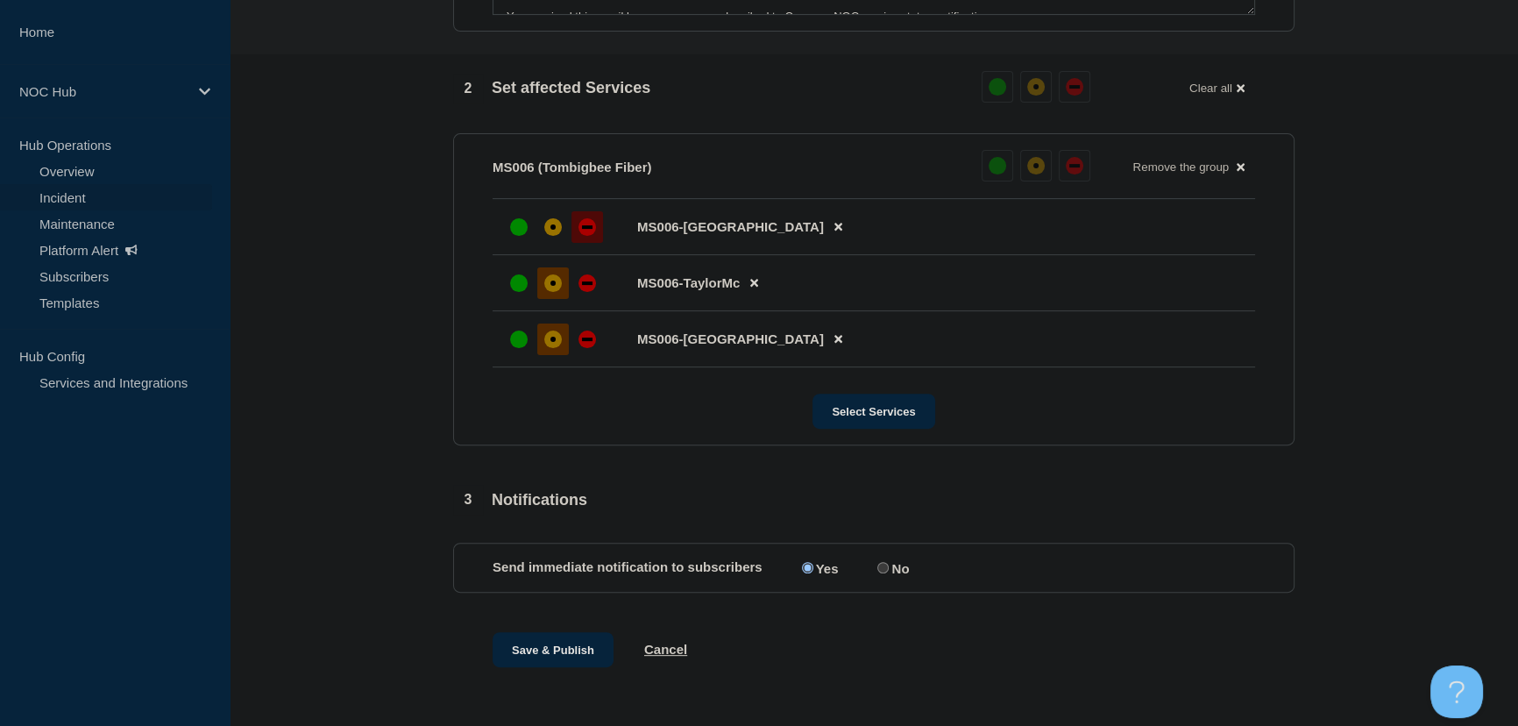
scroll to position [691, 0]
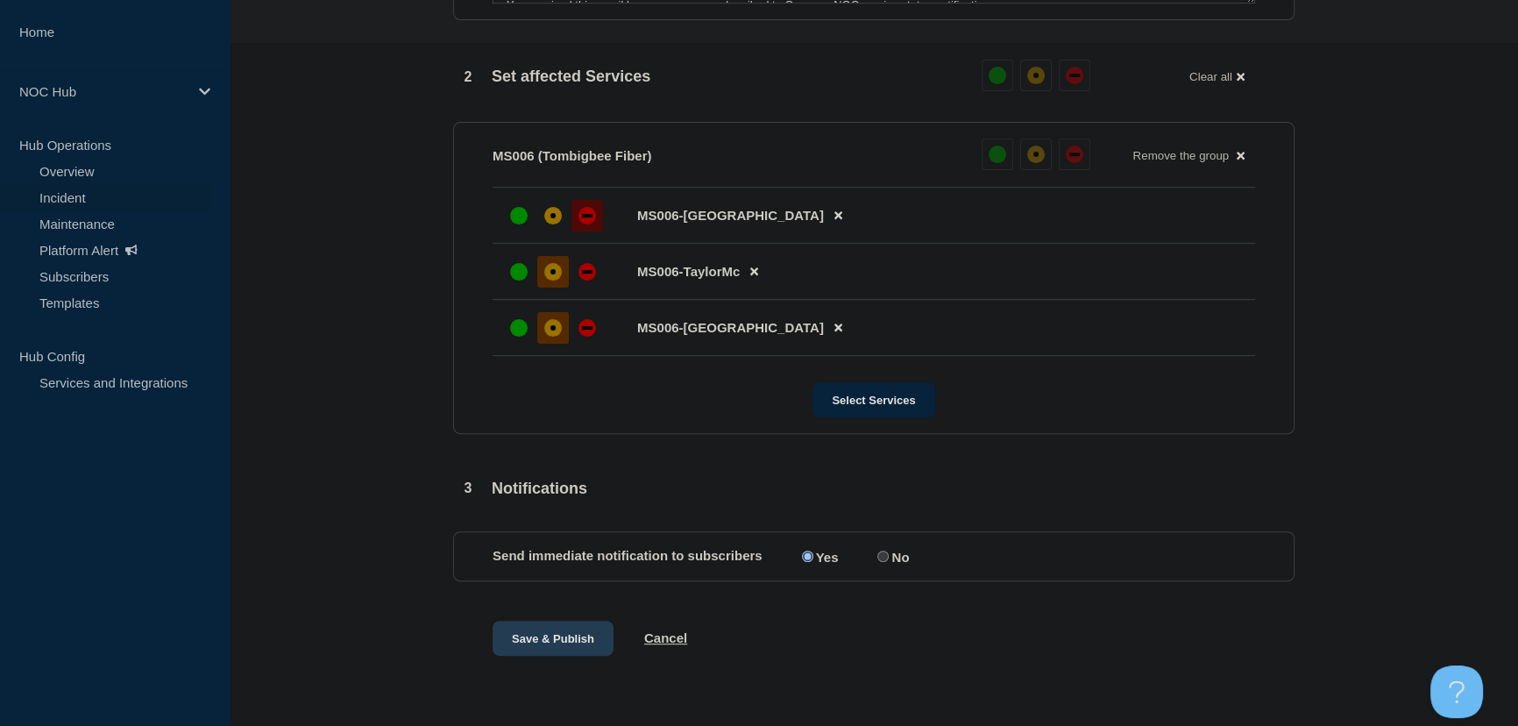
click at [535, 633] on button "Save & Publish" at bounding box center [553, 637] width 121 height 35
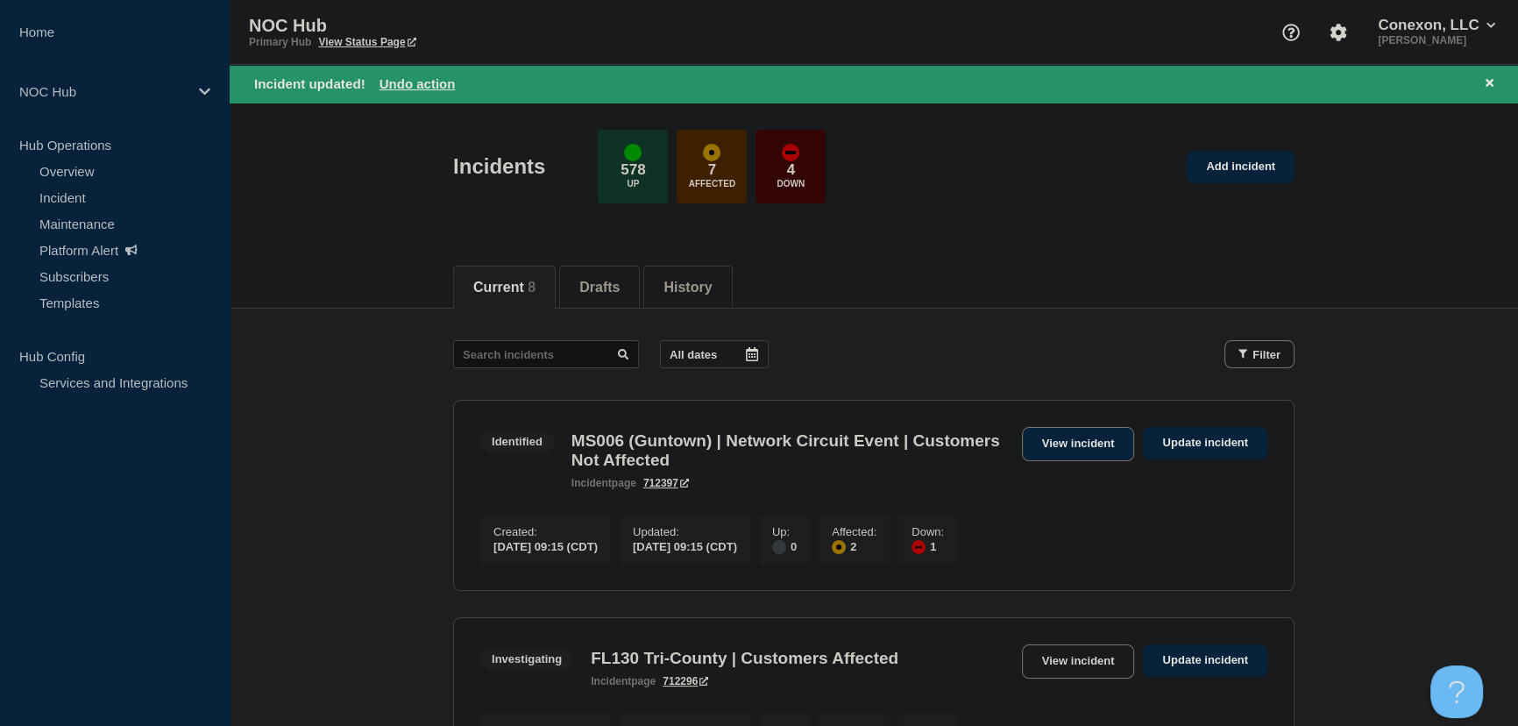
click at [1070, 444] on link "View incident" at bounding box center [1078, 444] width 113 height 34
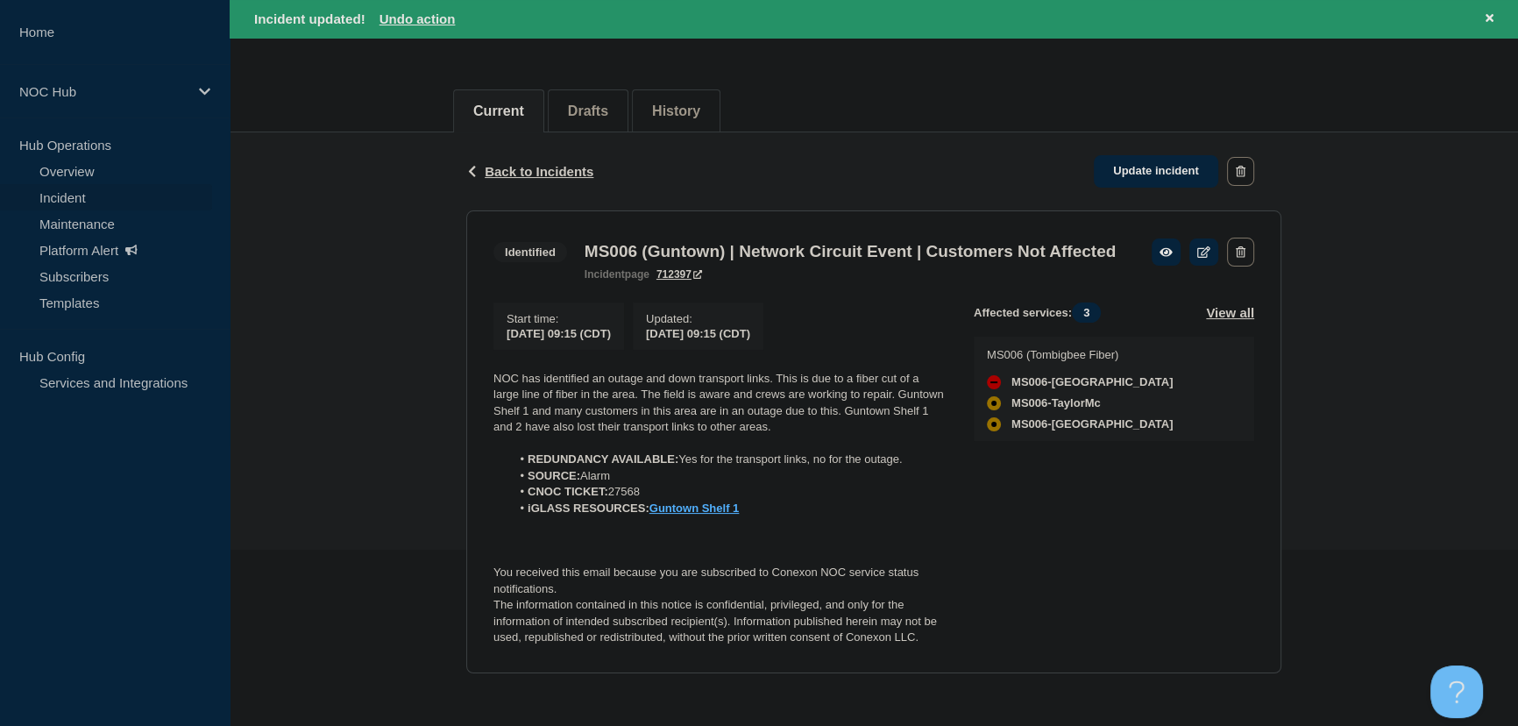
scroll to position [204, 0]
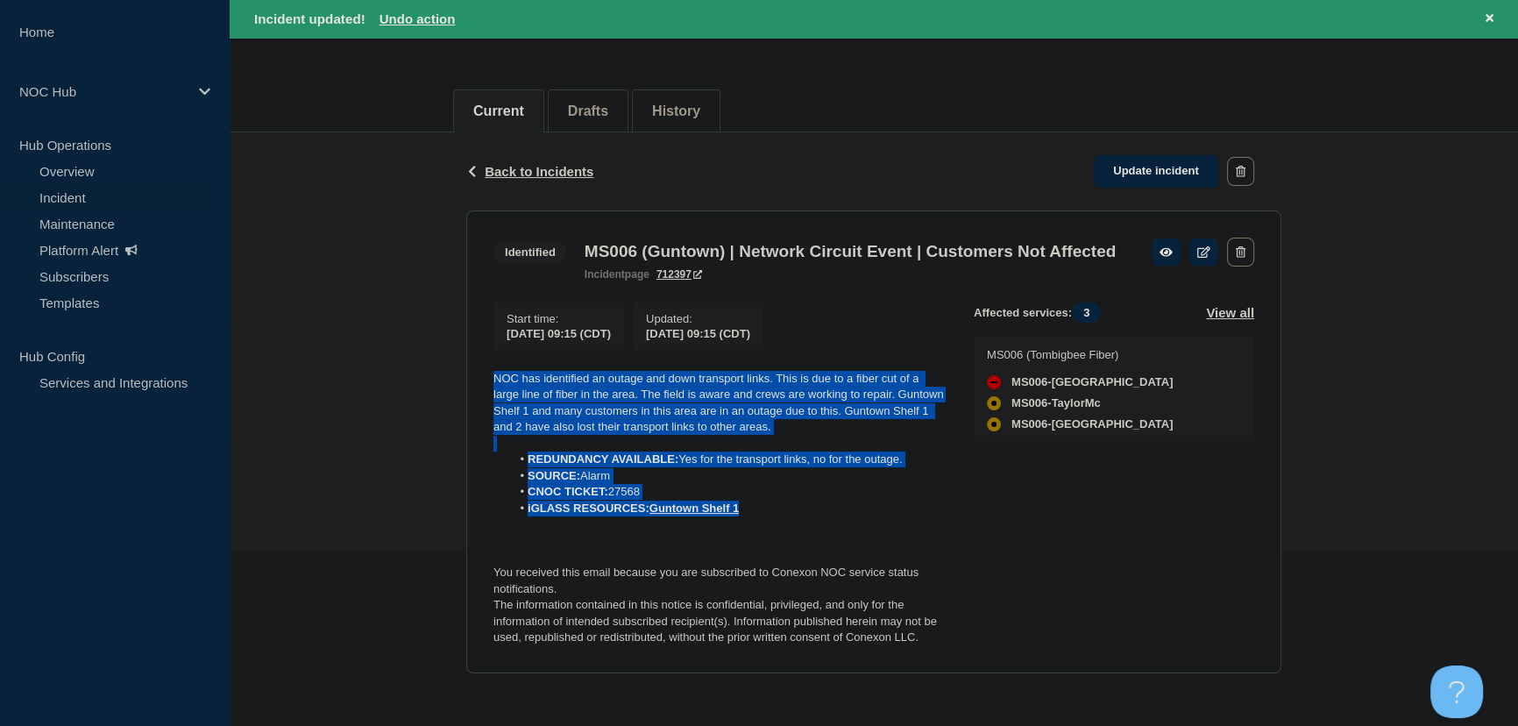
drag, startPoint x: 765, startPoint y: 514, endPoint x: 478, endPoint y: 365, distance: 322.6
click at [478, 365] on section "Identified MS006 (Guntown) | Network Circuit Event | Customers Not Affected inc…" at bounding box center [873, 441] width 815 height 463
copy div "NOC has identified an outage and down transport links. This is due to a fiber c…"
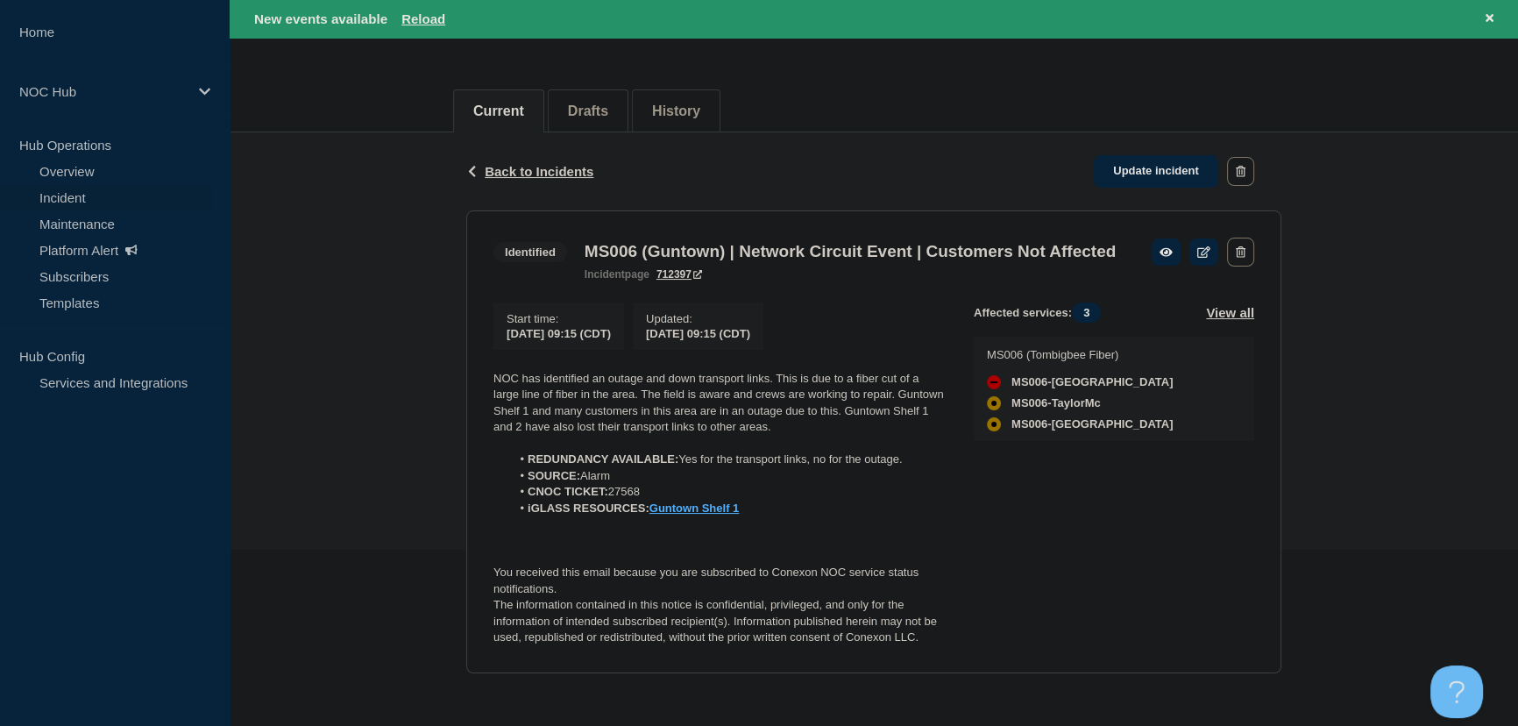
click at [337, 272] on div "Back Back to Incidents Update incident Identified MS006 (Guntown) | Network Cir…" at bounding box center [874, 415] width 1288 height 567
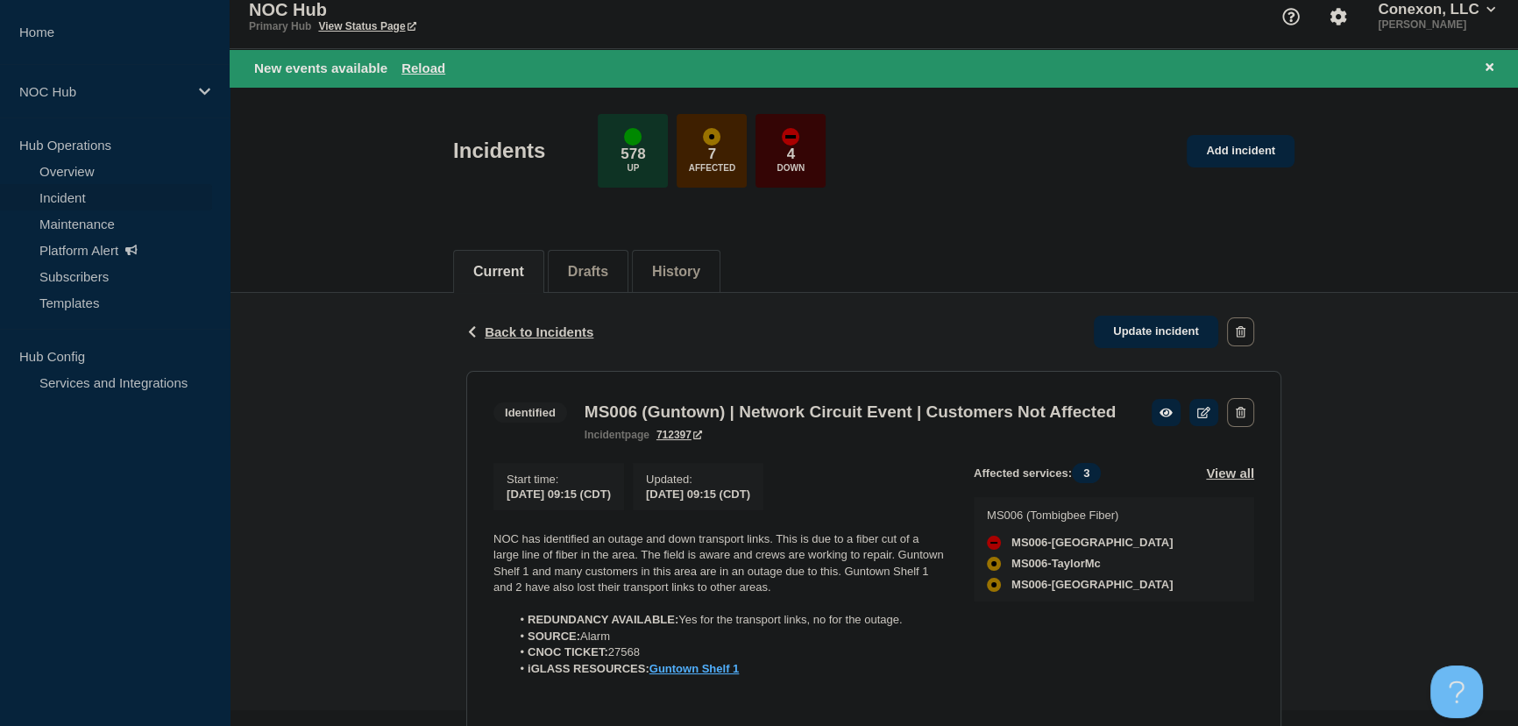
scroll to position [0, 0]
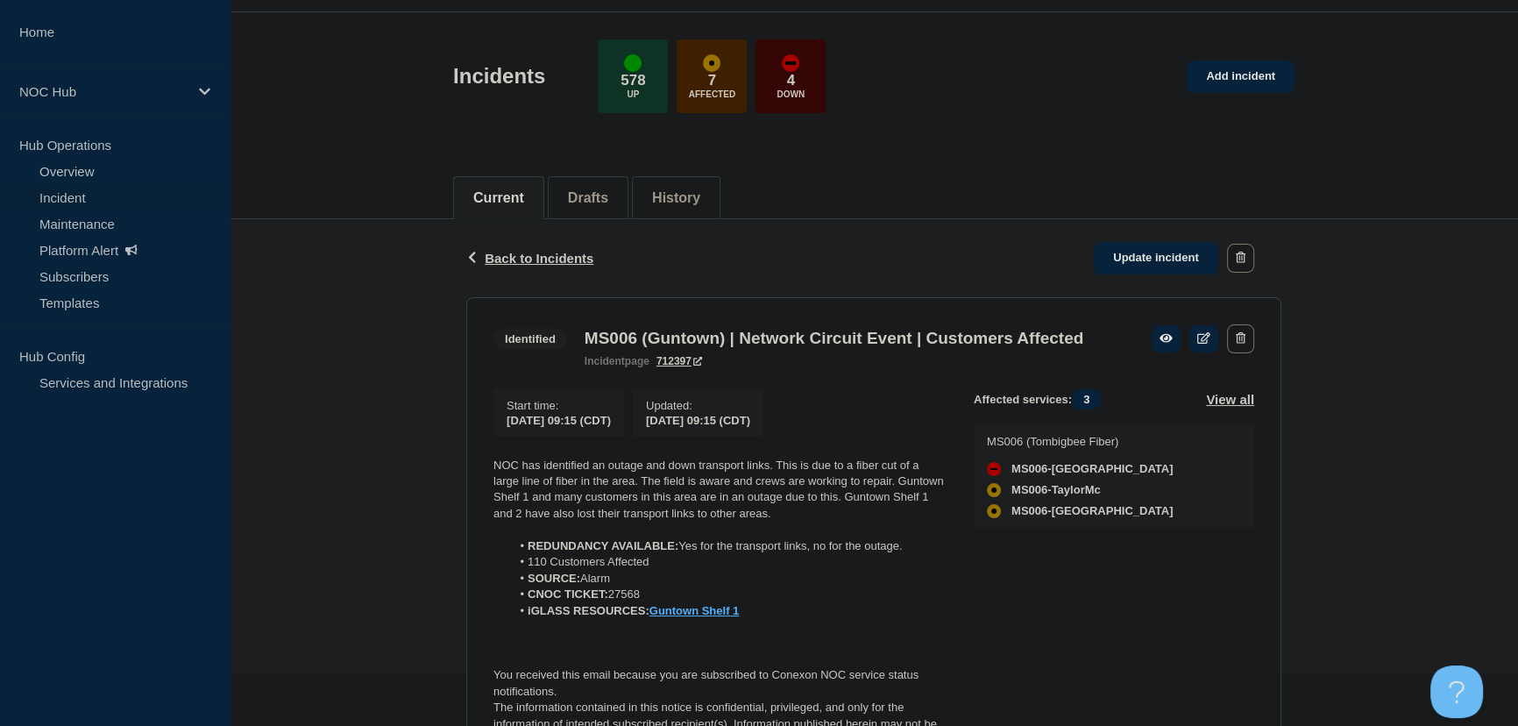
scroll to position [159, 0]
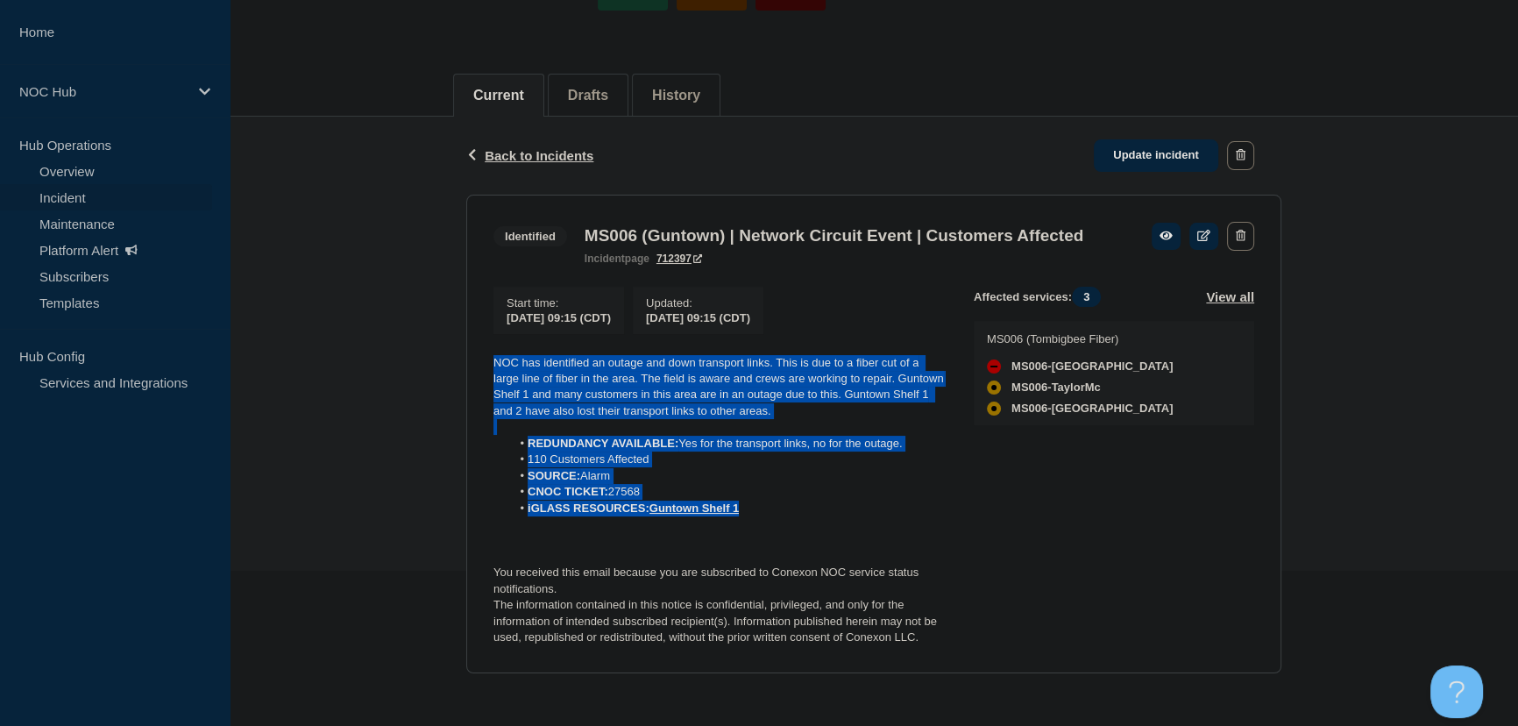
drag, startPoint x: 763, startPoint y: 534, endPoint x: 491, endPoint y: 375, distance: 315.3
click at [491, 375] on section "Identified MS006 (Guntown) | Network Circuit Event | Customers Affected inciden…" at bounding box center [873, 434] width 815 height 478
copy div "NOC has identified an outage and down transport links. This is due to a fiber c…"
drag, startPoint x: 322, startPoint y: 412, endPoint x: 339, endPoint y: 388, distance: 28.9
click at [322, 411] on div "Back Back to Incidents Update incident Identified MS006 (Guntown) | Network Cir…" at bounding box center [874, 408] width 1288 height 583
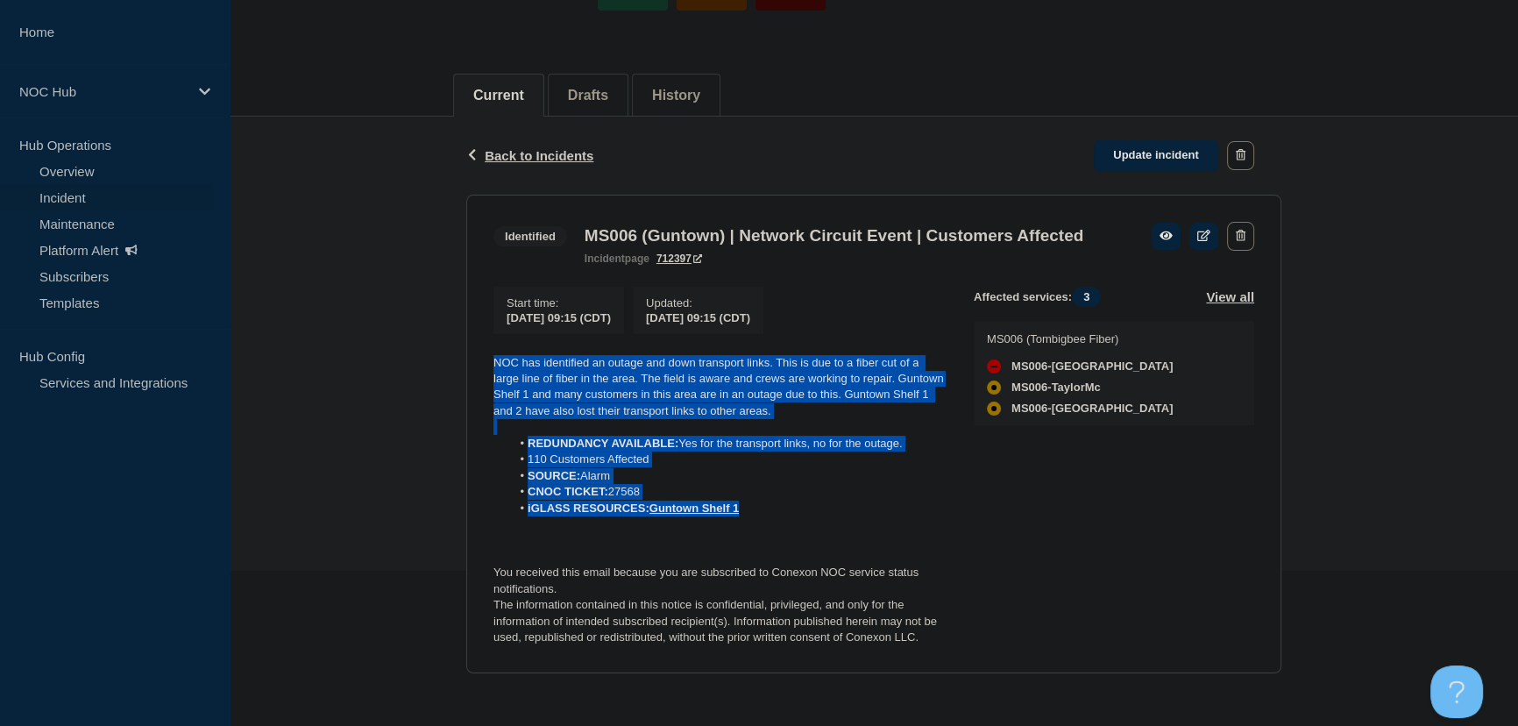
scroll to position [0, 0]
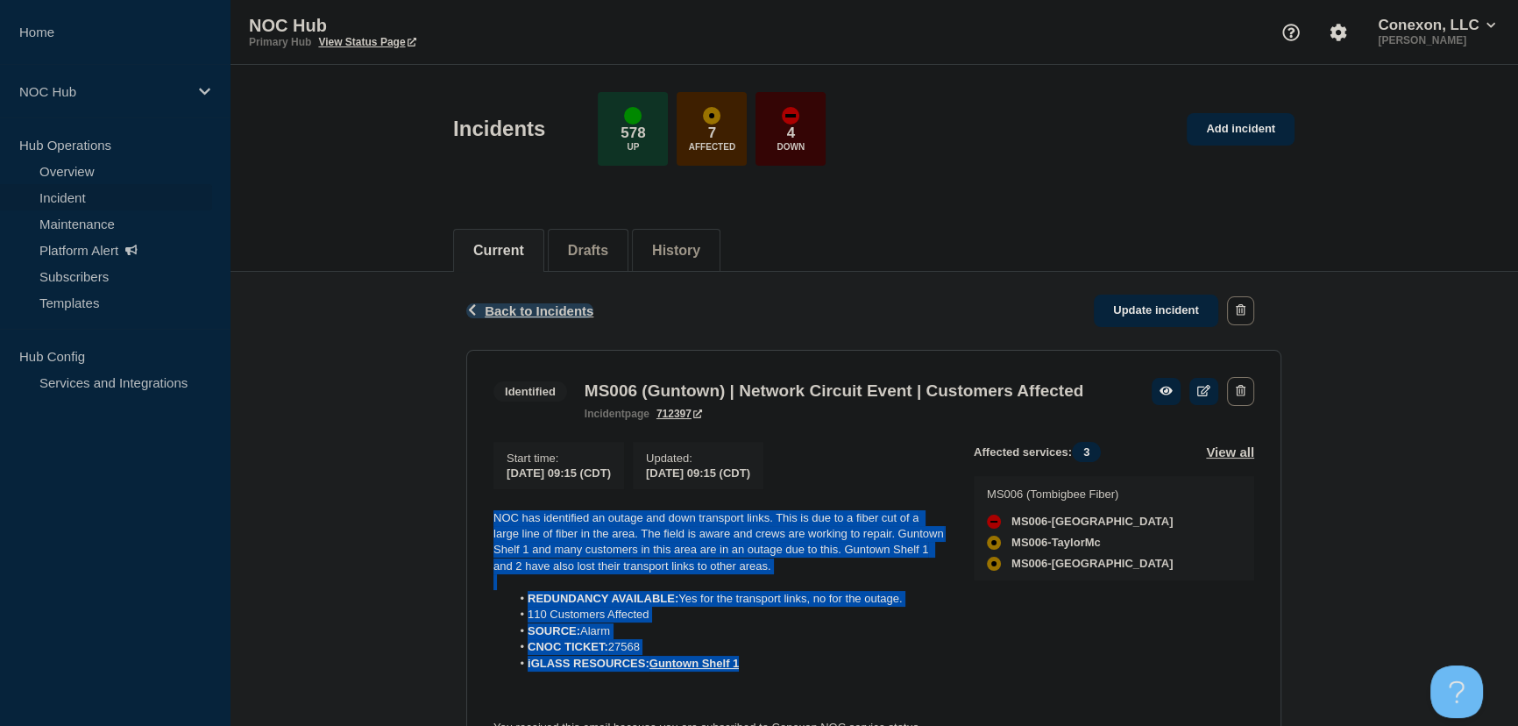
click at [527, 306] on span "Back to Incidents" at bounding box center [539, 310] width 109 height 15
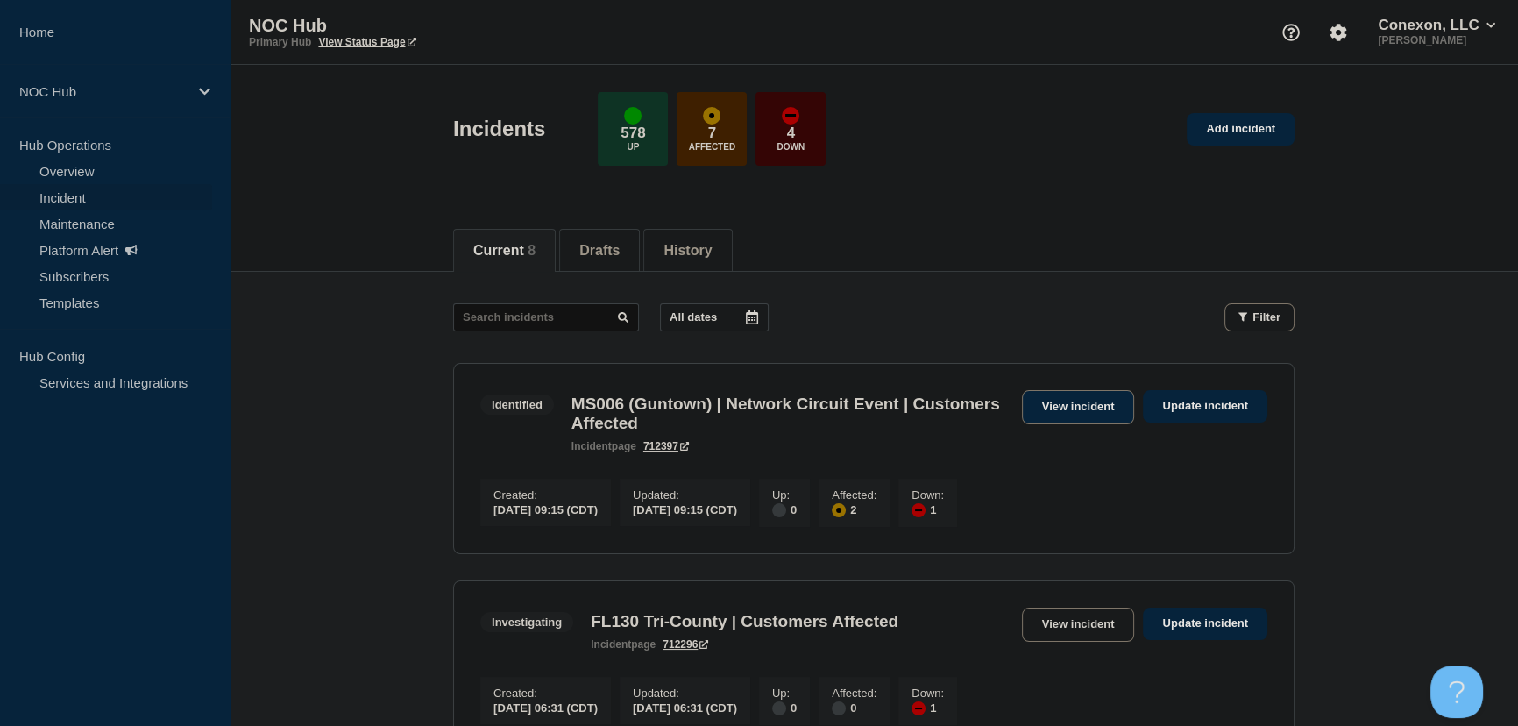
click at [1034, 416] on link "View incident" at bounding box center [1078, 407] width 113 height 34
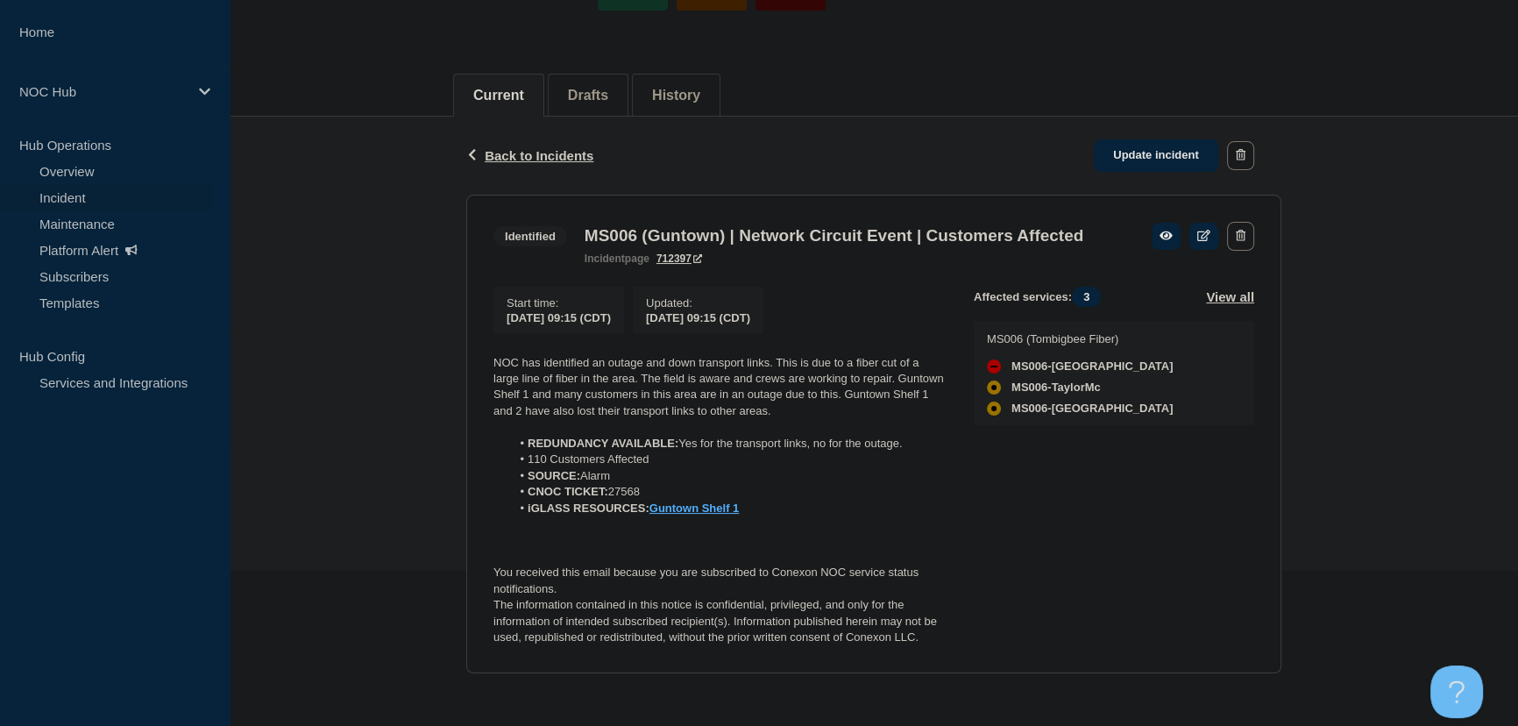
scroll to position [183, 0]
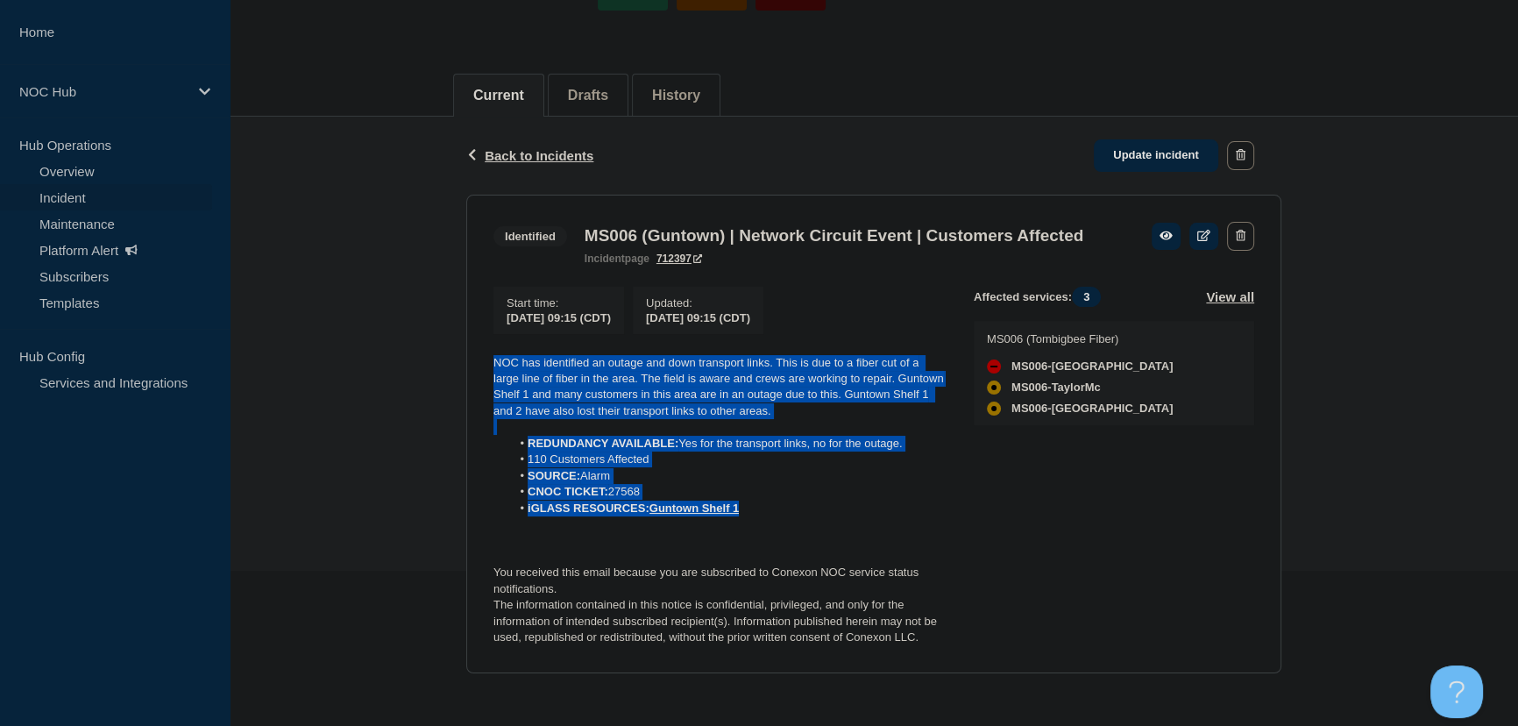
drag, startPoint x: 755, startPoint y: 511, endPoint x: 467, endPoint y: 358, distance: 325.4
click at [467, 358] on section "Identified MS006 (Guntown) | Network Circuit Event | Customers Affected inciden…" at bounding box center [873, 434] width 815 height 478
copy div "NOC has identified an outage and down transport links. This is due to a fiber c…"
click at [512, 148] on span "Back to Incidents" at bounding box center [539, 155] width 109 height 15
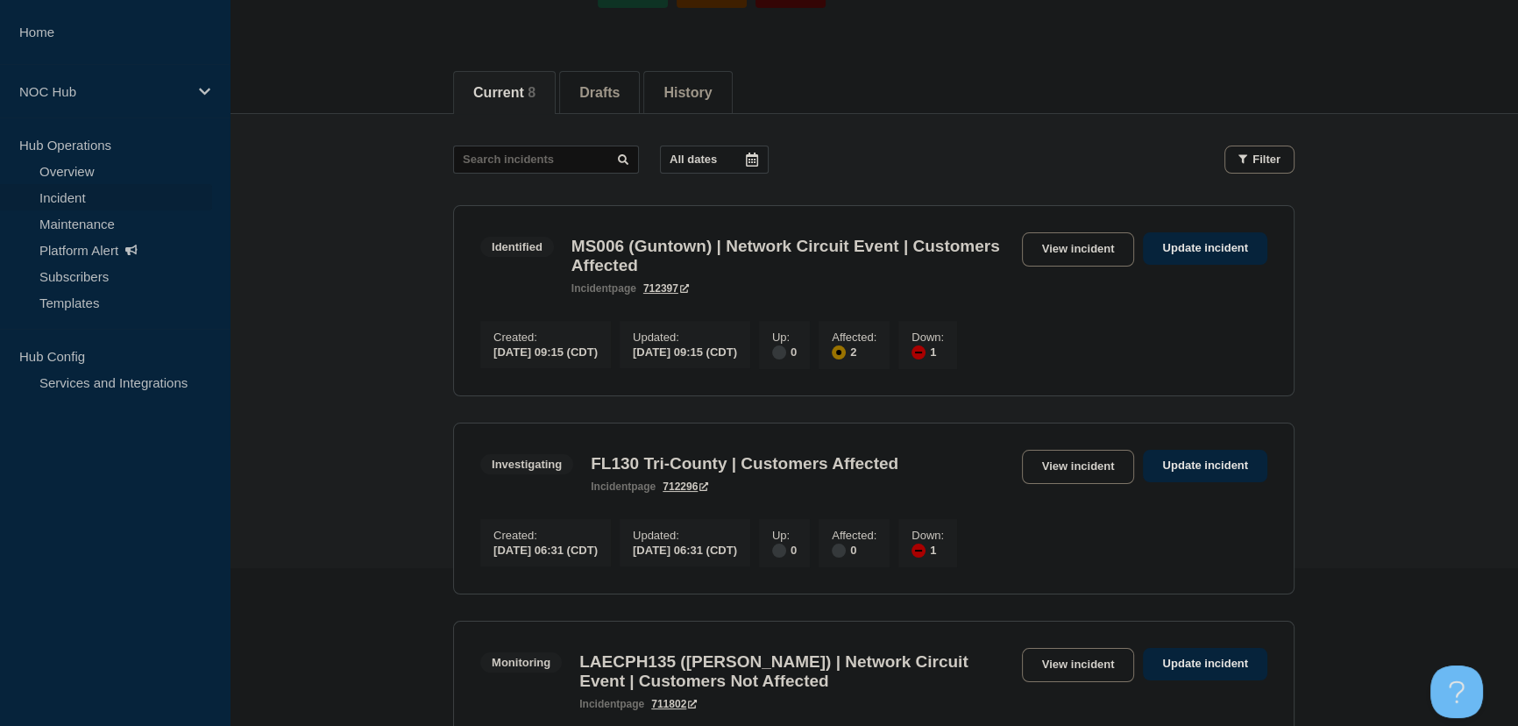
scroll to position [159, 0]
click at [1080, 471] on link "View incident" at bounding box center [1078, 466] width 113 height 34
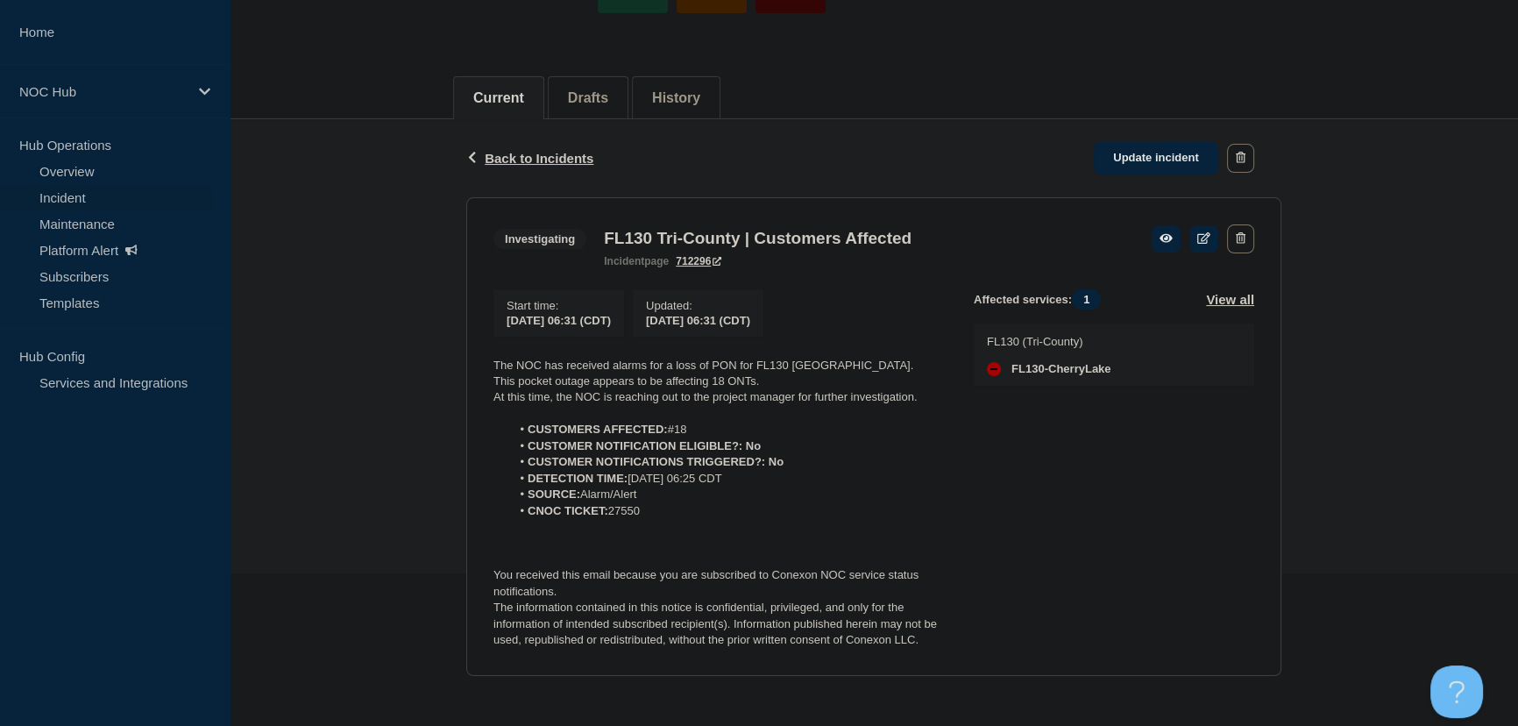
scroll to position [159, 0]
click at [684, 499] on li "SOURCE: Alarm/Alert" at bounding box center [729, 492] width 436 height 16
drag, startPoint x: 682, startPoint y: 507, endPoint x: 443, endPoint y: 360, distance: 280.2
click at [443, 360] on div "Back Back to Incidents Update incident Investigating FL130 Tri-County | Custome…" at bounding box center [874, 408] width 1288 height 583
copy div "The NOC has received alarms for a loss of PON for FL130 Cherry Lake. This pocke…"
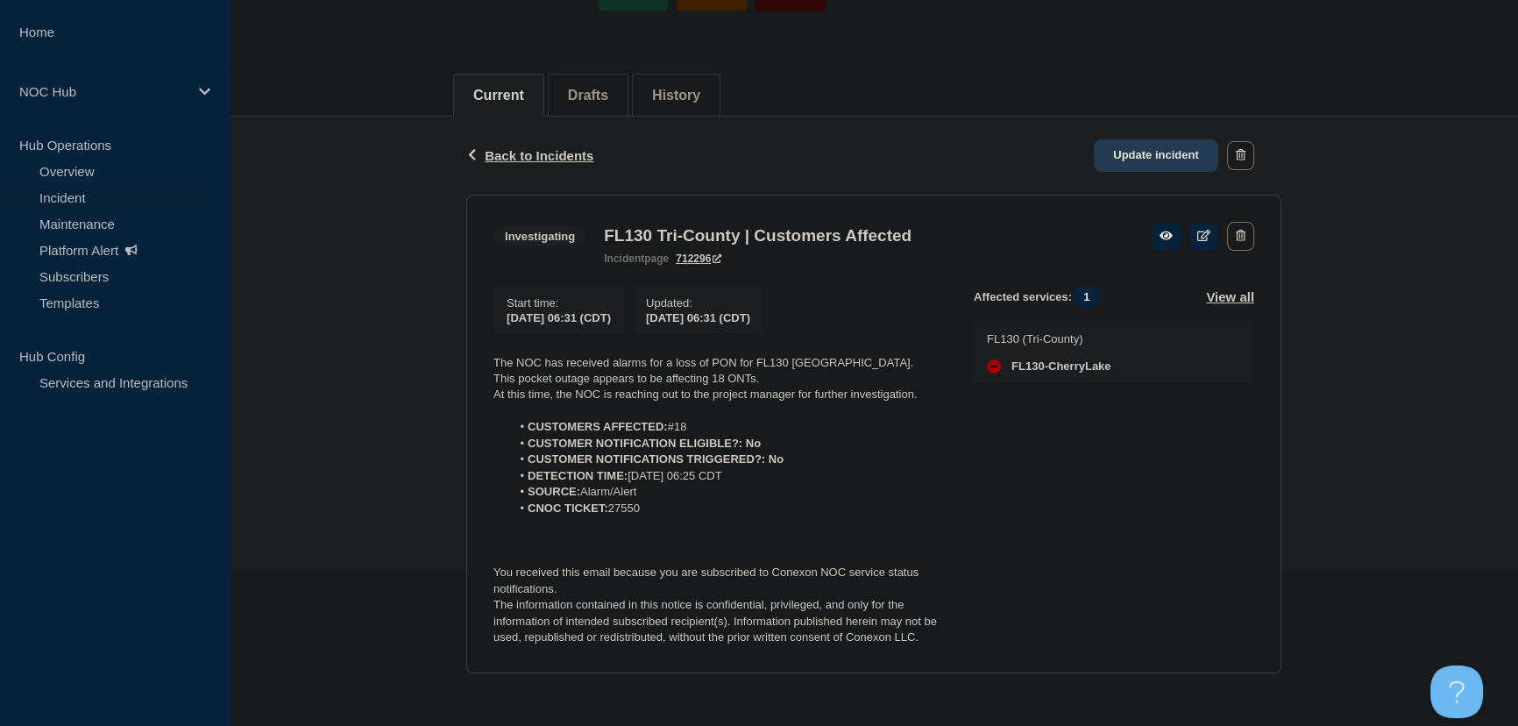
click at [1178, 139] on link "Update incident" at bounding box center [1156, 155] width 124 height 32
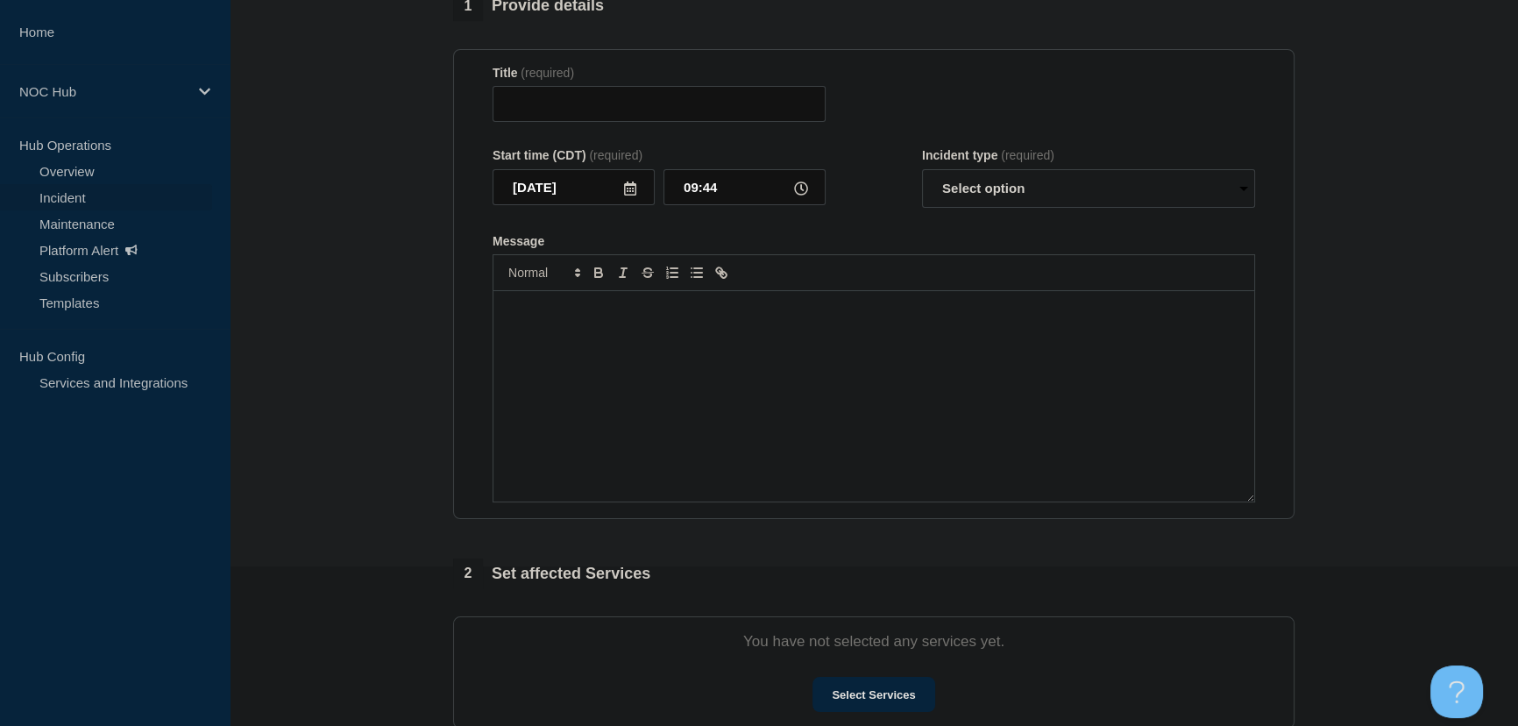
type input "FL130 Tri-County | Customers Affected"
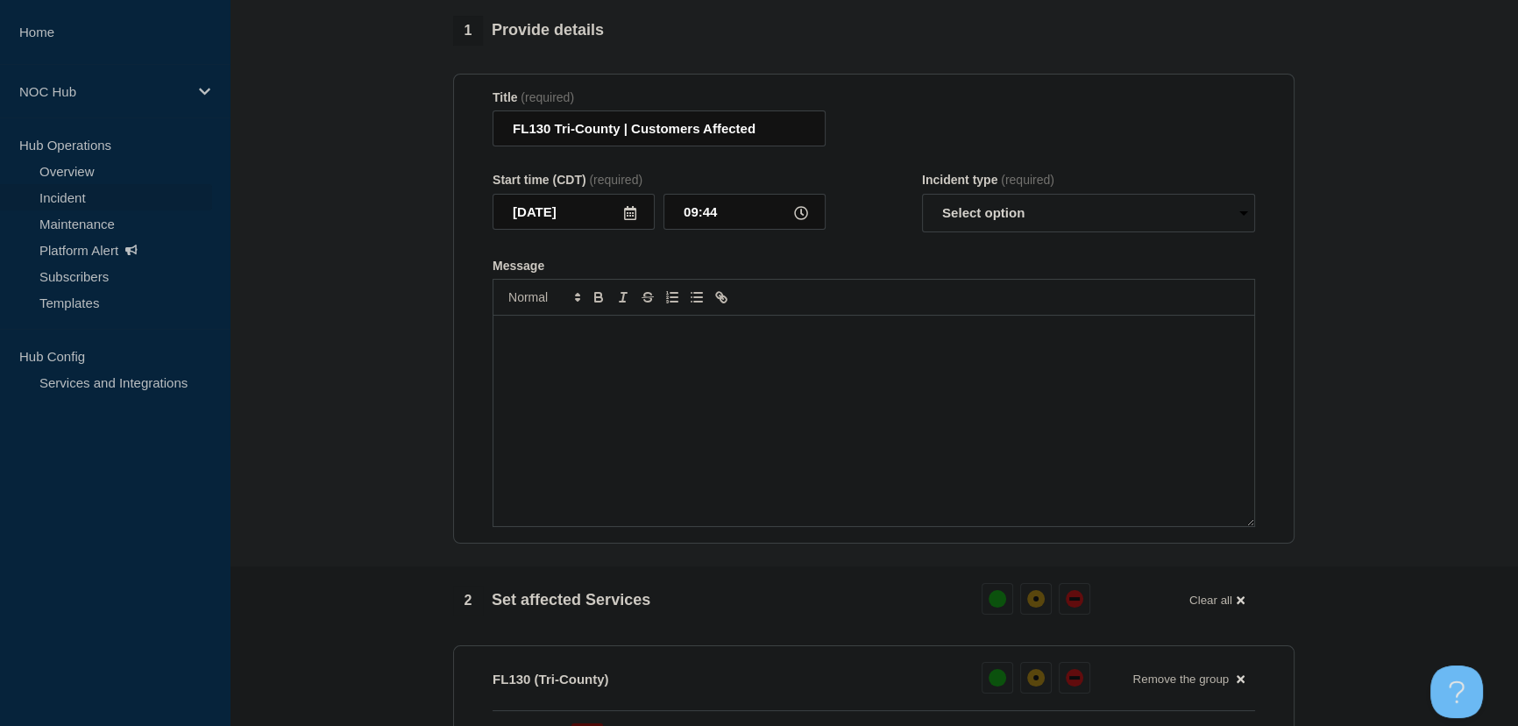
click at [670, 360] on div "Message" at bounding box center [873, 420] width 761 height 210
paste div "Message"
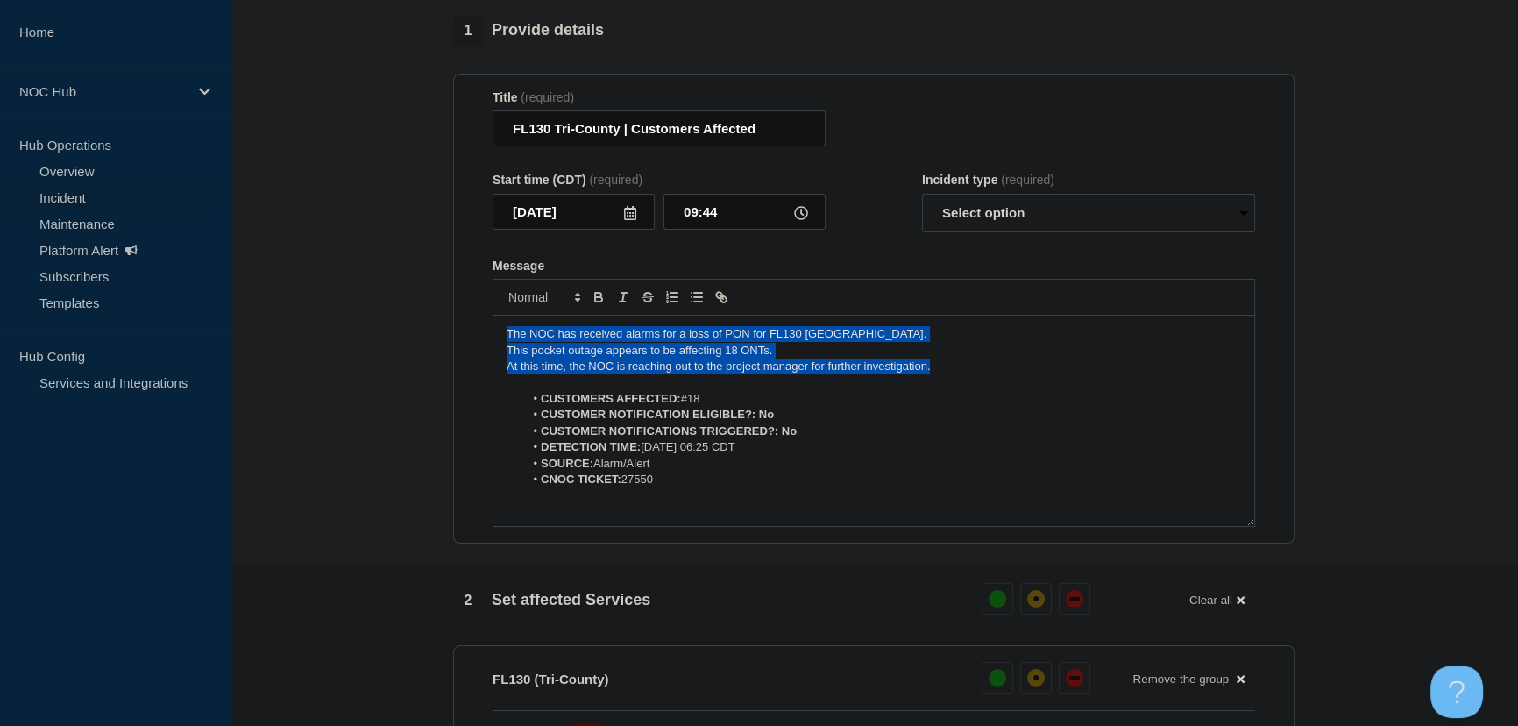
drag, startPoint x: 661, startPoint y: 347, endPoint x: 315, endPoint y: 289, distance: 351.0
click at [315, 289] on section "1 Provide details Title (required) FL130 Tri-County | Customers Affected Start …" at bounding box center [874, 634] width 1288 height 1237
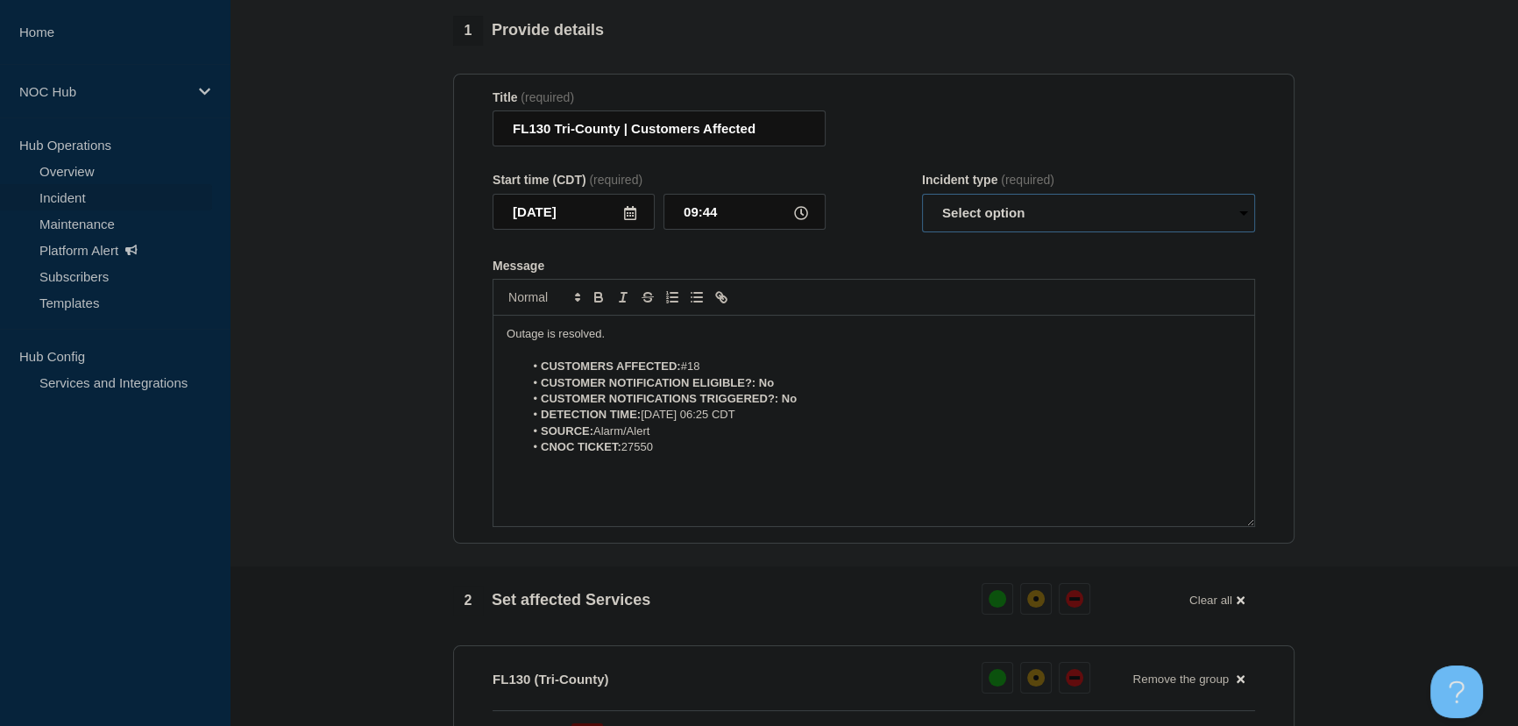
click at [1045, 232] on select "Select option Investigating Identified Monitoring Resolved" at bounding box center [1088, 213] width 333 height 39
select select "resolved"
click at [922, 202] on select "Select option Investigating Identified Monitoring Resolved" at bounding box center [1088, 213] width 333 height 39
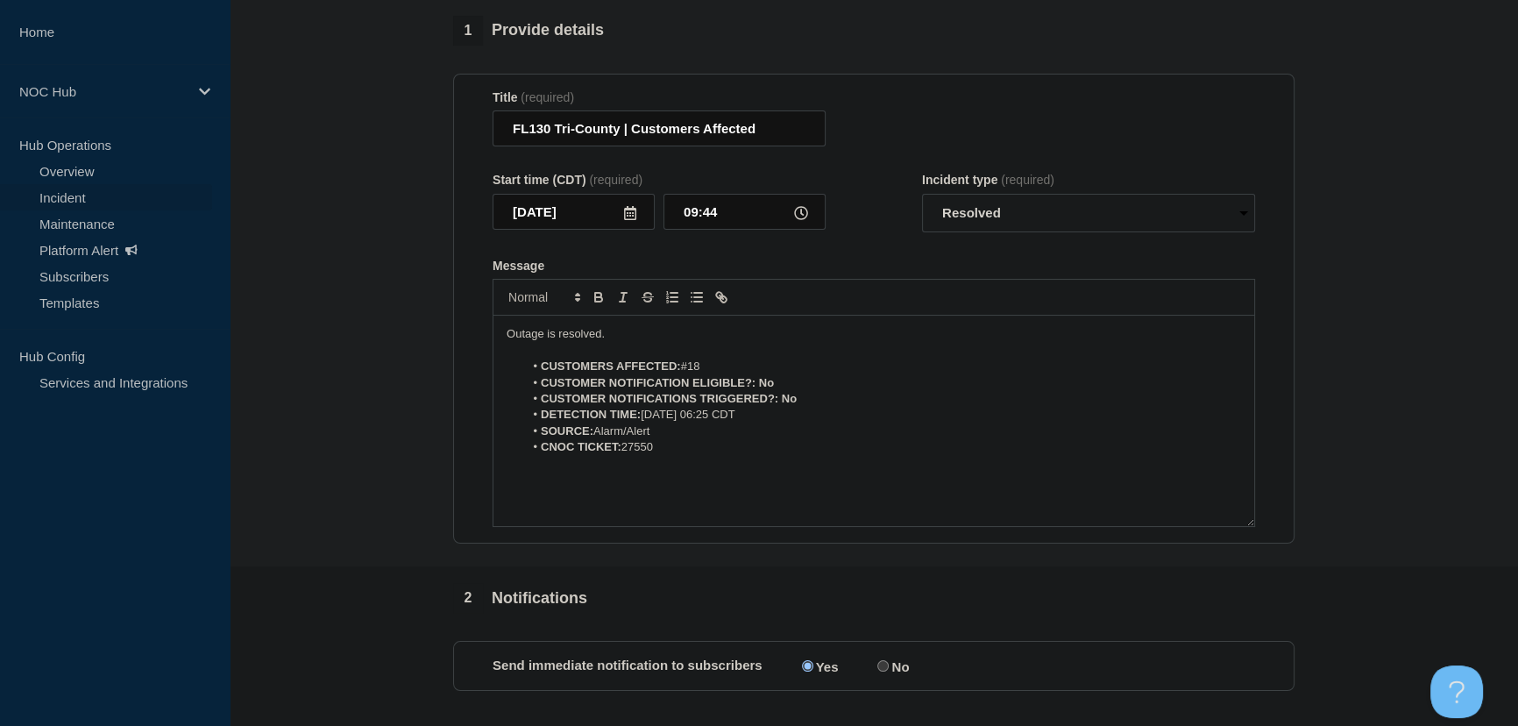
click at [912, 268] on div "Message" at bounding box center [874, 266] width 762 height 14
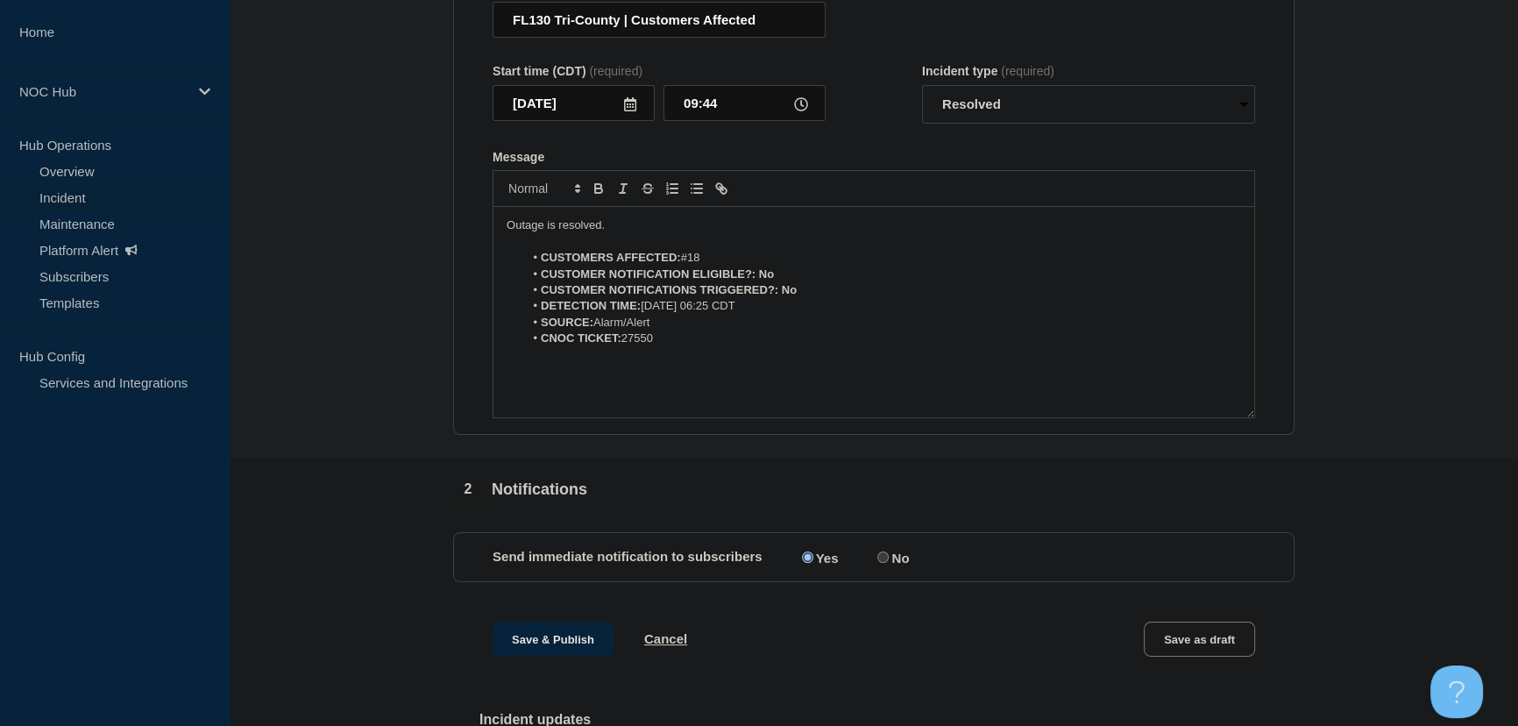
scroll to position [265, 0]
click at [578, 657] on button "Save & Publish" at bounding box center [553, 642] width 121 height 35
